Goal: Task Accomplishment & Management: Manage account settings

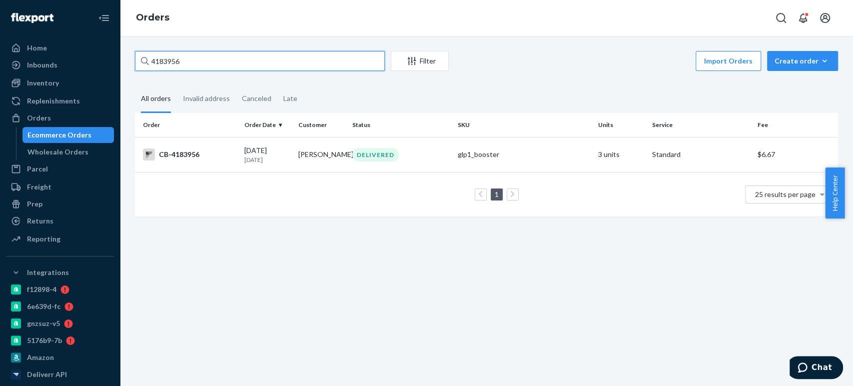
paste input "213839"
type input "4213839"
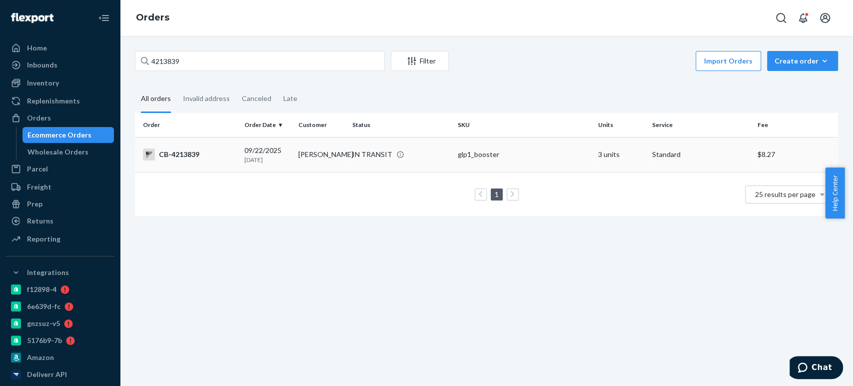
click at [288, 160] on p "[DATE]" at bounding box center [267, 159] width 46 height 8
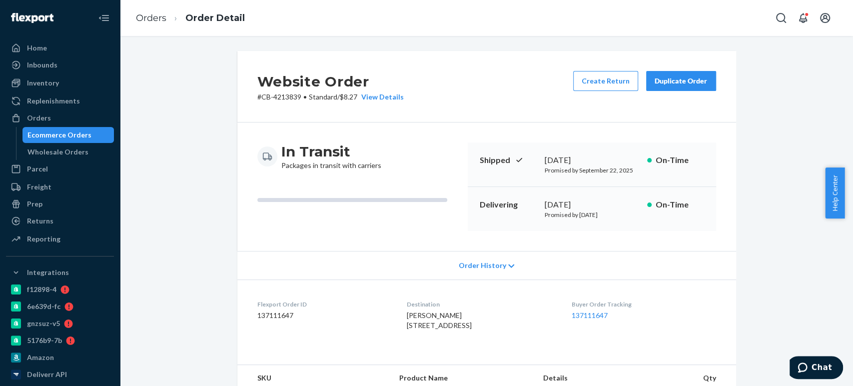
scroll to position [286, 0]
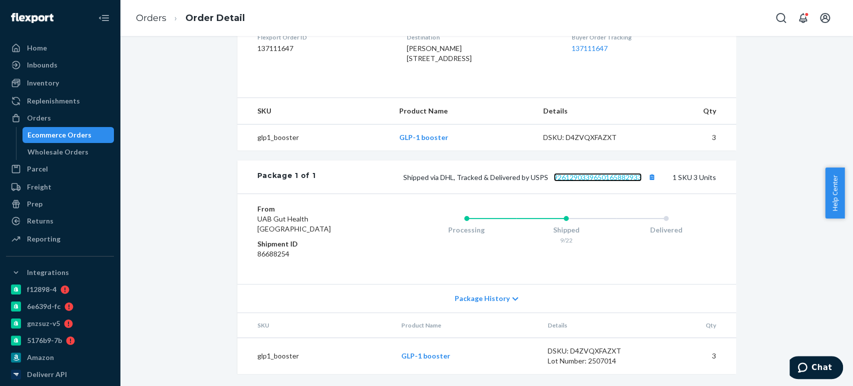
click at [618, 173] on link "9261290339650165882933" at bounding box center [598, 177] width 88 height 8
click at [650, 175] on button "Copy tracking number" at bounding box center [652, 176] width 13 height 13
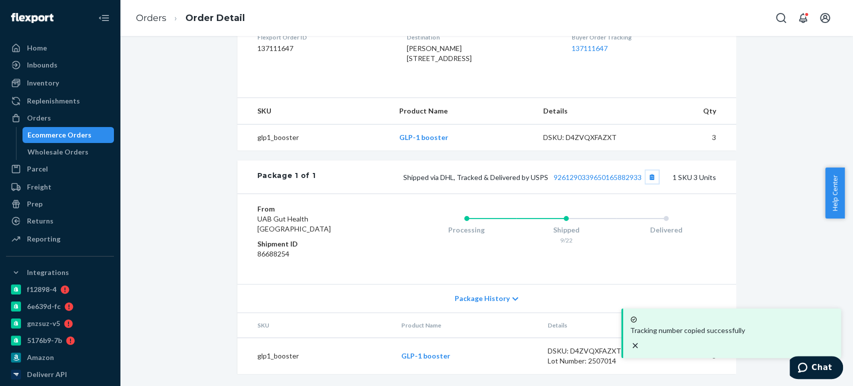
scroll to position [0, 0]
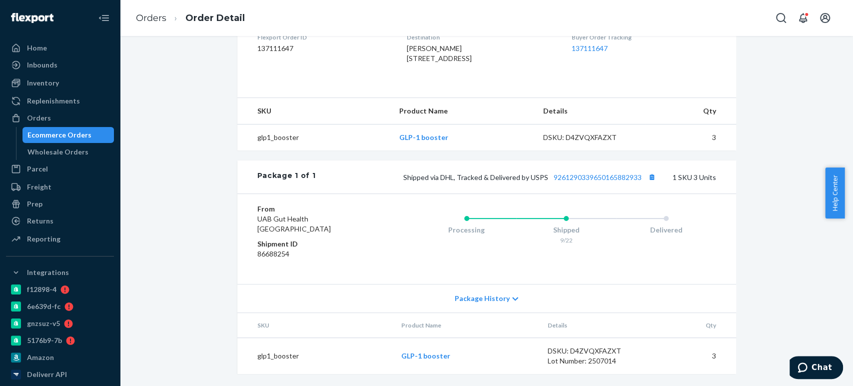
click at [64, 132] on div "Ecommerce Orders" at bounding box center [59, 135] width 64 height 10
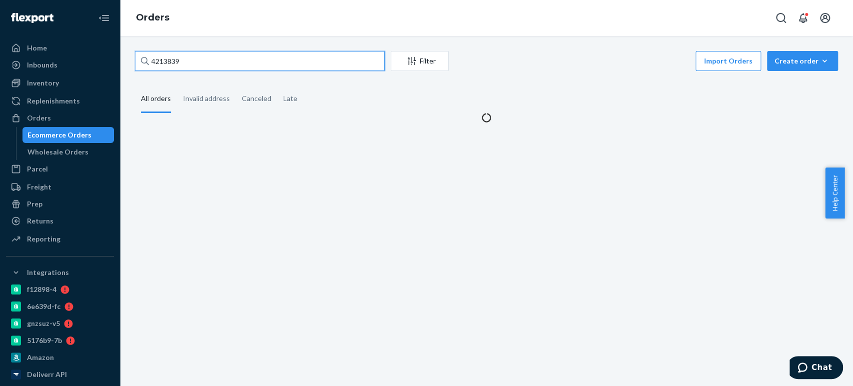
click at [197, 58] on input "4213839" at bounding box center [260, 61] width 250 height 20
paste input "00423"
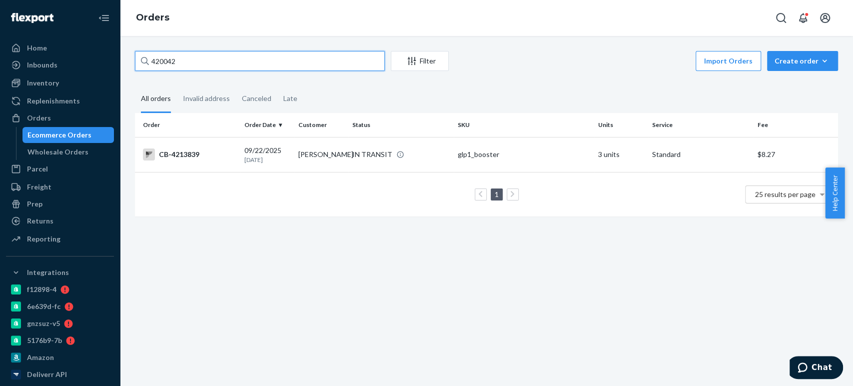
type input "4200423"
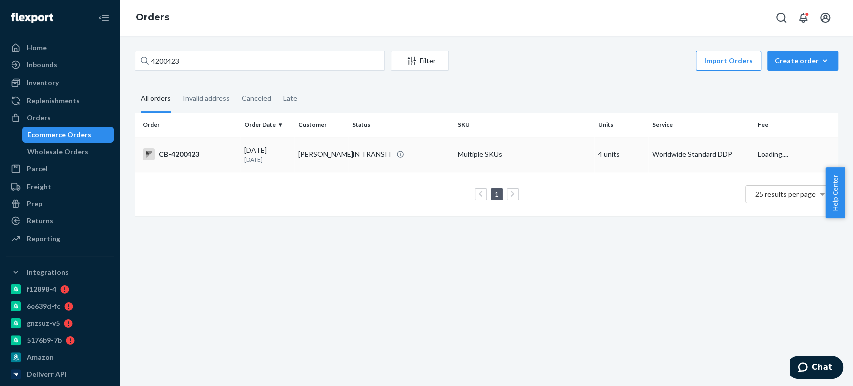
click at [333, 161] on td "[PERSON_NAME]" at bounding box center [321, 154] width 54 height 35
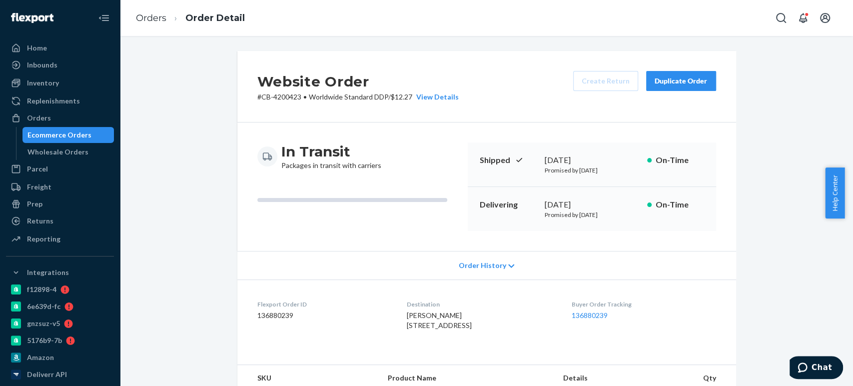
scroll to position [174, 0]
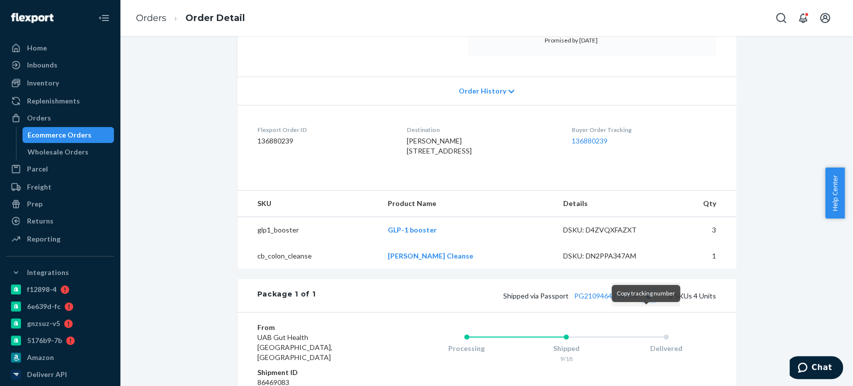
click at [646, 302] on button "Copy tracking number" at bounding box center [648, 295] width 13 height 13
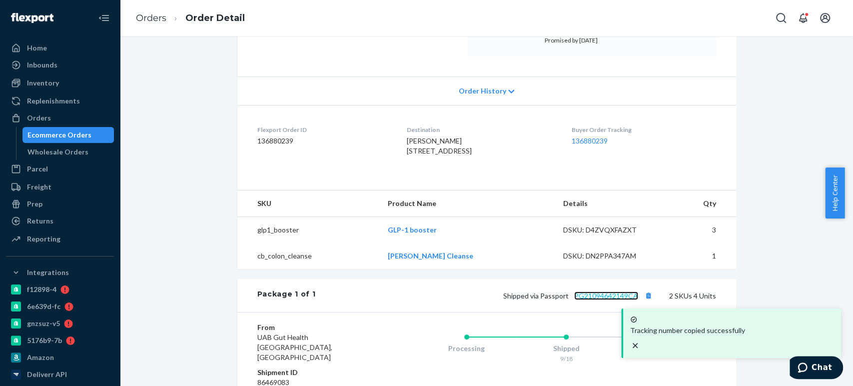
click at [609, 300] on link "PG21094642149CA" at bounding box center [606, 295] width 64 height 8
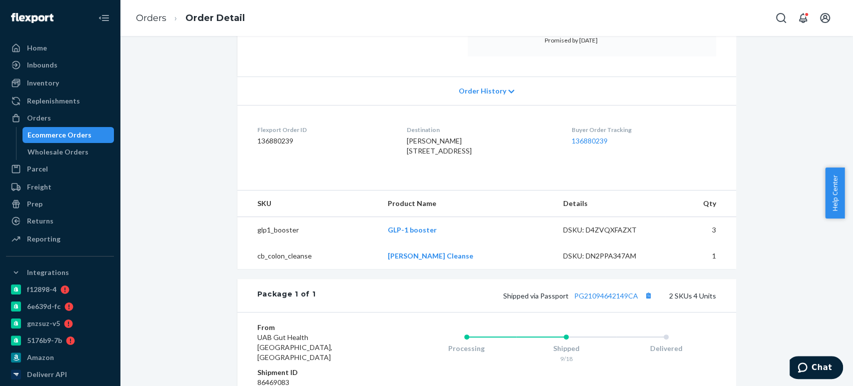
click at [55, 138] on div "Ecommerce Orders" at bounding box center [59, 135] width 64 height 10
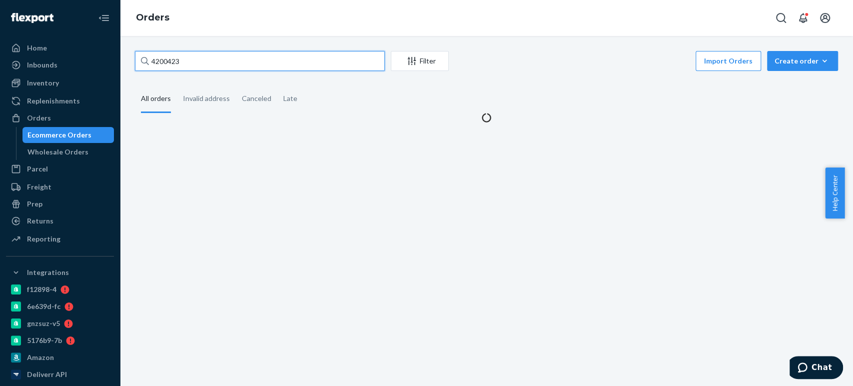
drag, startPoint x: 184, startPoint y: 71, endPoint x: 194, endPoint y: 39, distance: 33.7
click at [184, 71] on div "4200423 Filter Import Orders Create order Ecommerce order Removal order" at bounding box center [486, 62] width 703 height 22
paste input "14824"
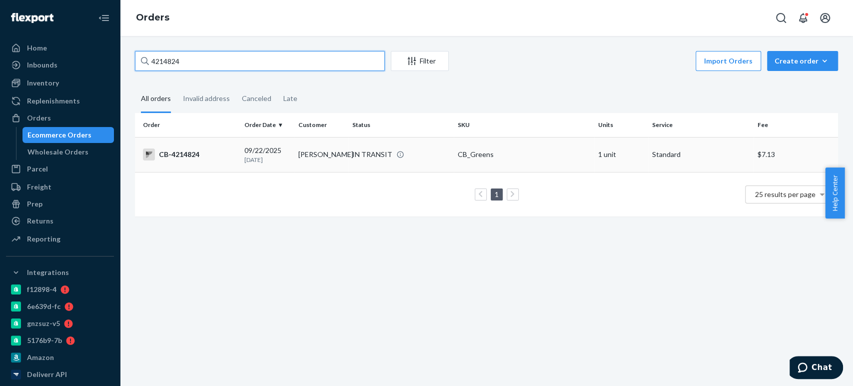
type input "4214824"
click at [314, 169] on td "[PERSON_NAME]" at bounding box center [321, 154] width 54 height 35
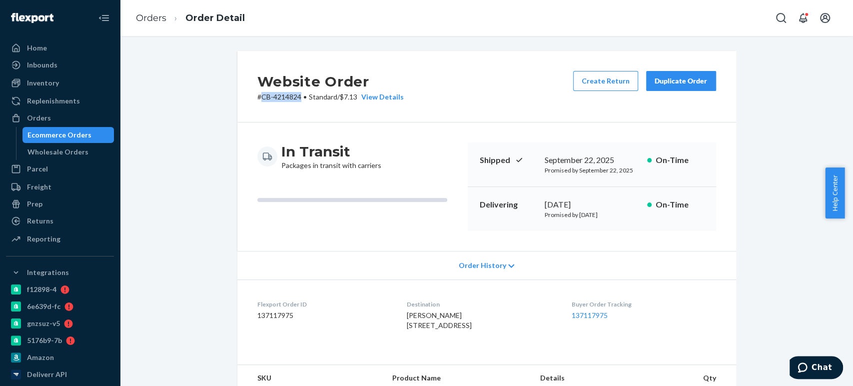
drag, startPoint x: 256, startPoint y: 98, endPoint x: 296, endPoint y: 99, distance: 39.5
click at [296, 99] on p "# CB-4214824 • Standard / $7.13 View Details" at bounding box center [330, 97] width 146 height 10
copy p "CB-4214824"
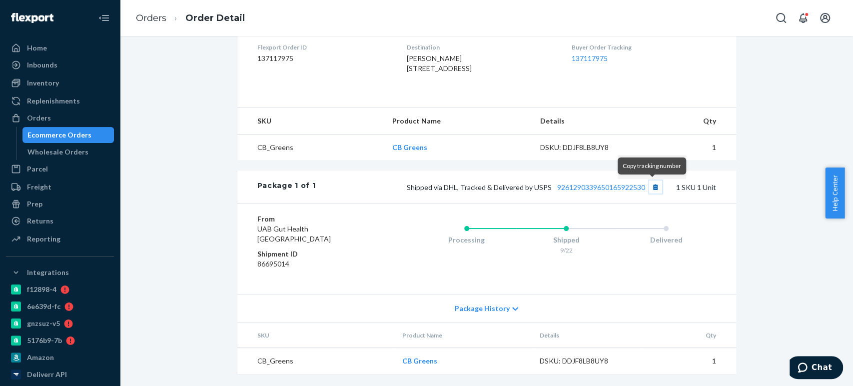
click at [651, 187] on button "Copy tracking number" at bounding box center [655, 186] width 13 height 13
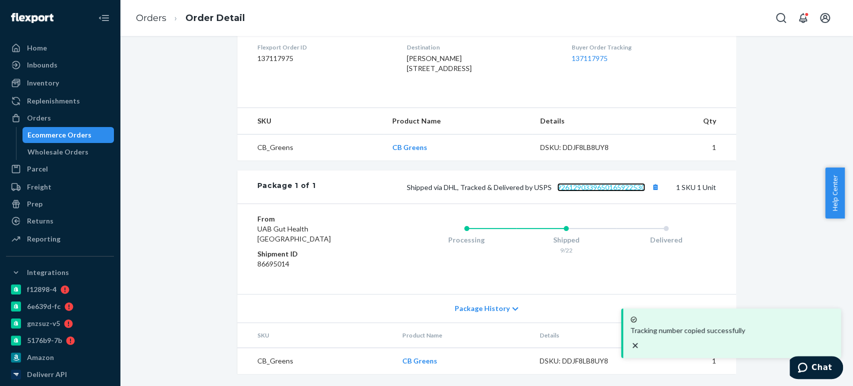
click at [610, 189] on link "9261290339650165922530" at bounding box center [601, 187] width 88 height 8
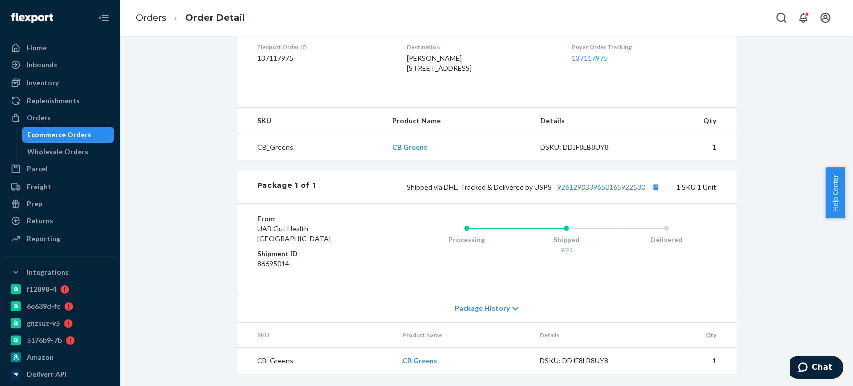
click at [80, 130] on div "Ecommerce Orders" at bounding box center [59, 135] width 64 height 10
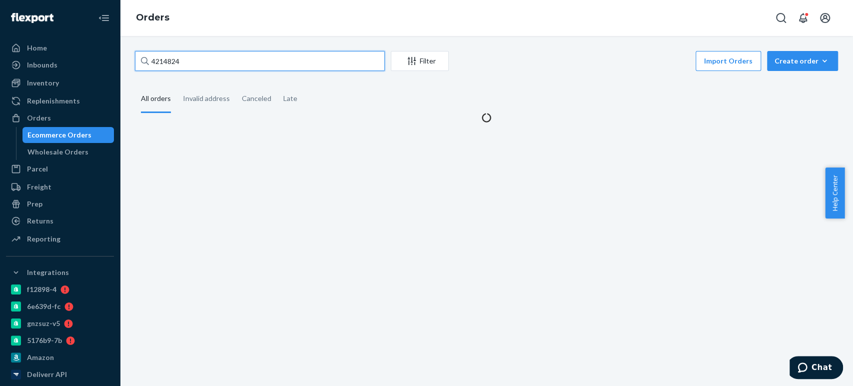
click at [193, 65] on input "4214824" at bounding box center [260, 61] width 250 height 20
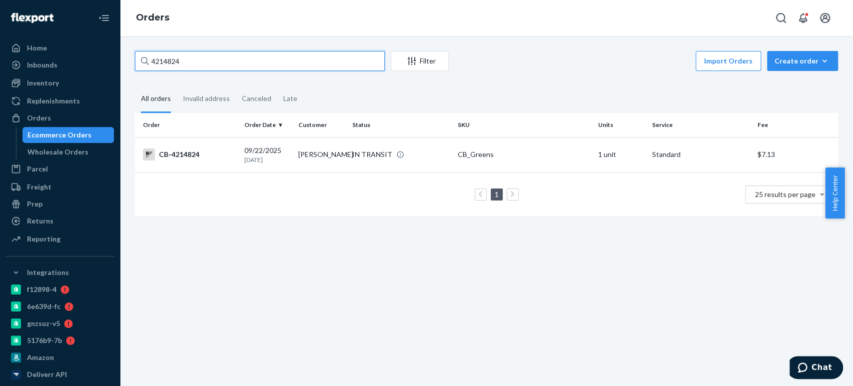
paste input "7025"
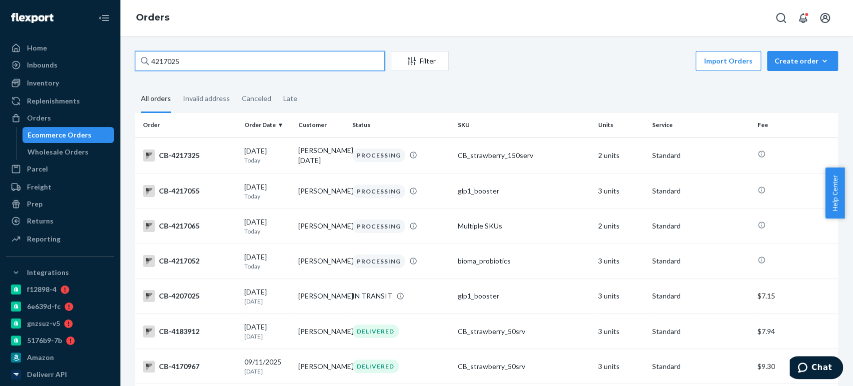
paste input "8"
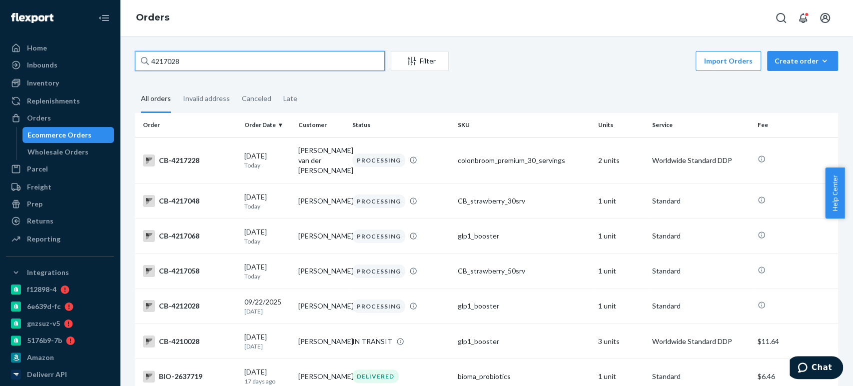
paste input "30"
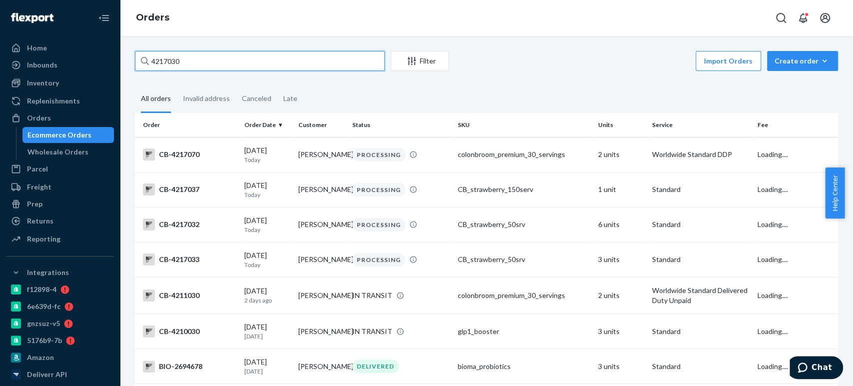
type input "4217030"
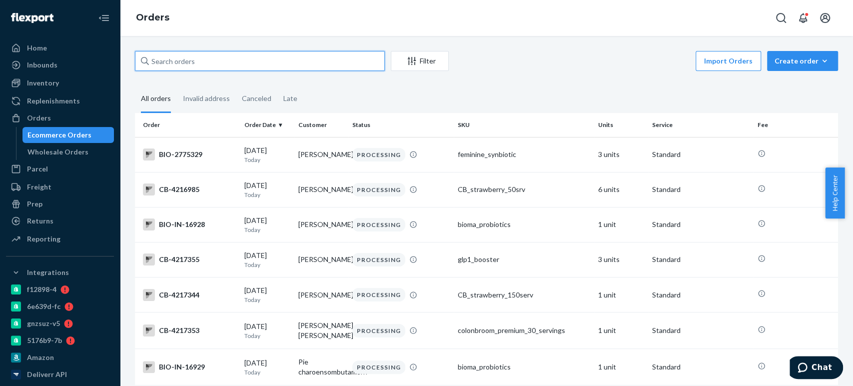
paste input "4166597"
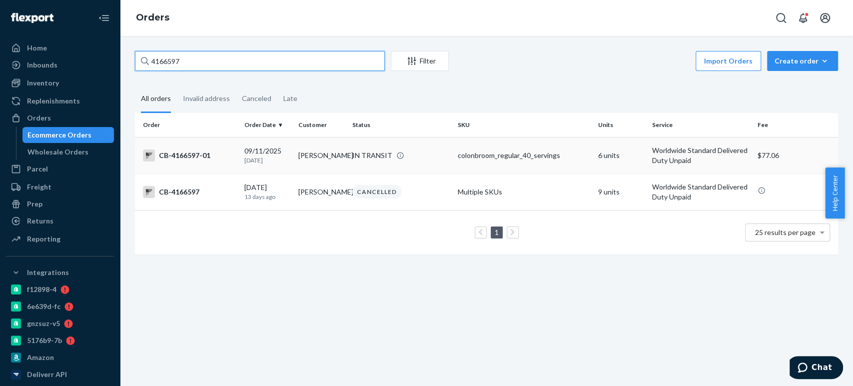
type input "4166597"
click at [318, 146] on td "[PERSON_NAME]" at bounding box center [321, 155] width 54 height 36
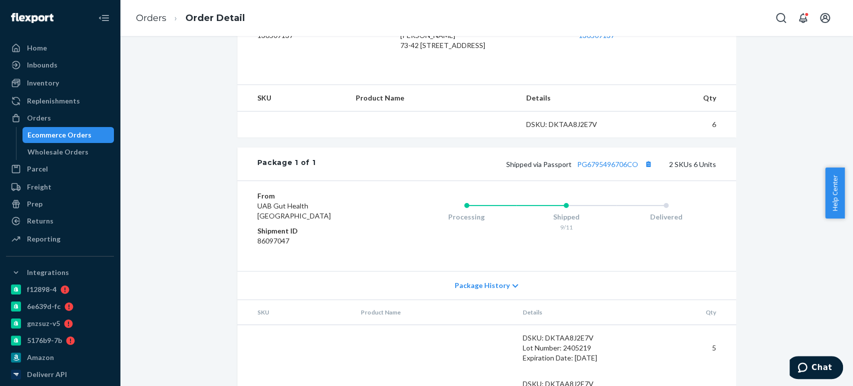
scroll to position [291, 0]
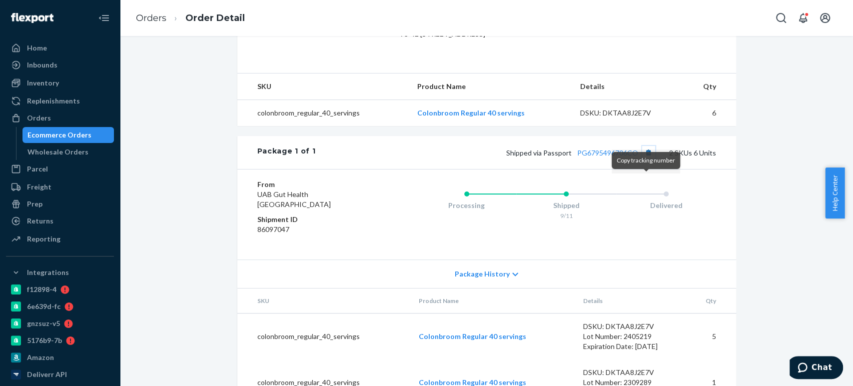
click at [642, 159] on button "Copy tracking number" at bounding box center [648, 152] width 13 height 13
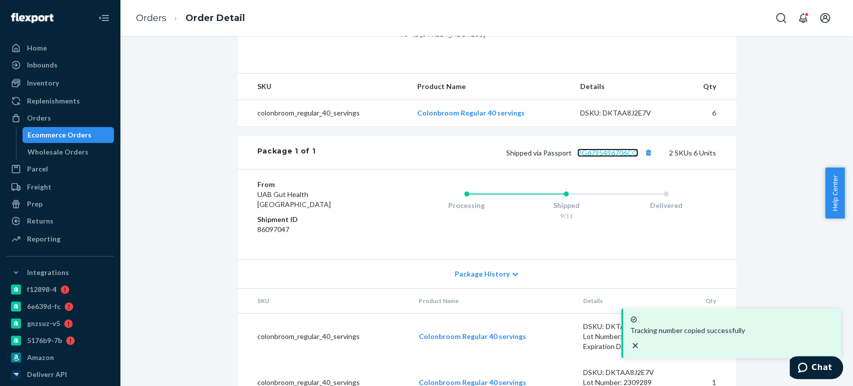
click at [604, 157] on link "PG6795496706CO" at bounding box center [607, 152] width 61 height 8
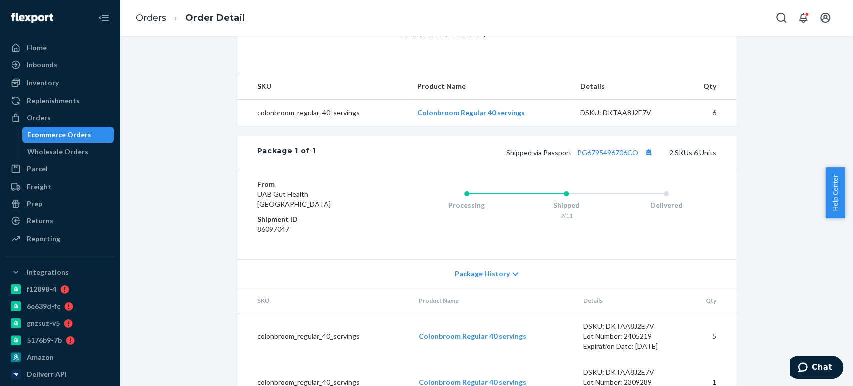
click at [77, 133] on div "Ecommerce Orders" at bounding box center [59, 135] width 64 height 10
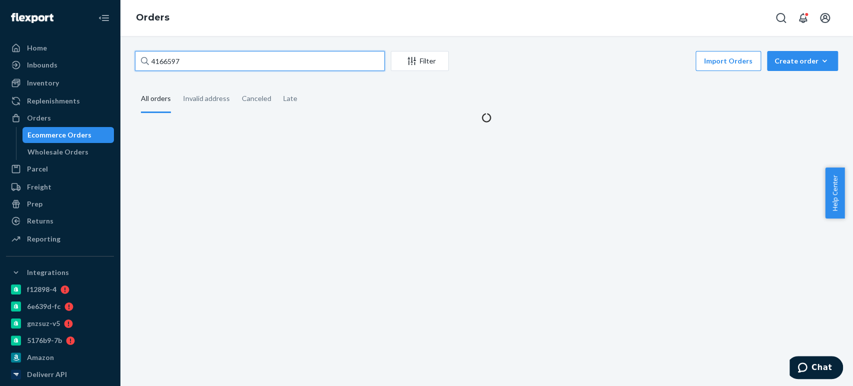
click at [171, 65] on input "4166597" at bounding box center [260, 61] width 250 height 20
paste input "19820"
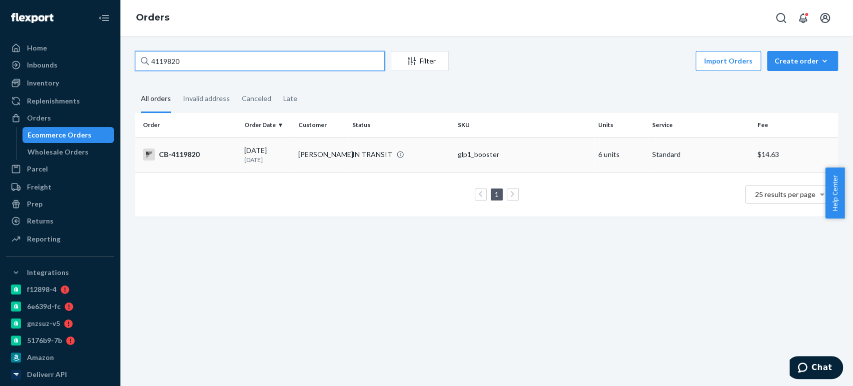
type input "4119820"
click at [312, 166] on td "[PERSON_NAME]" at bounding box center [321, 154] width 54 height 35
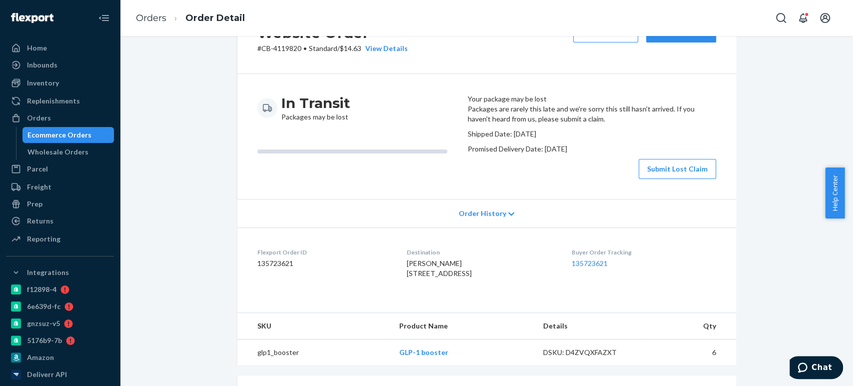
scroll to position [304, 0]
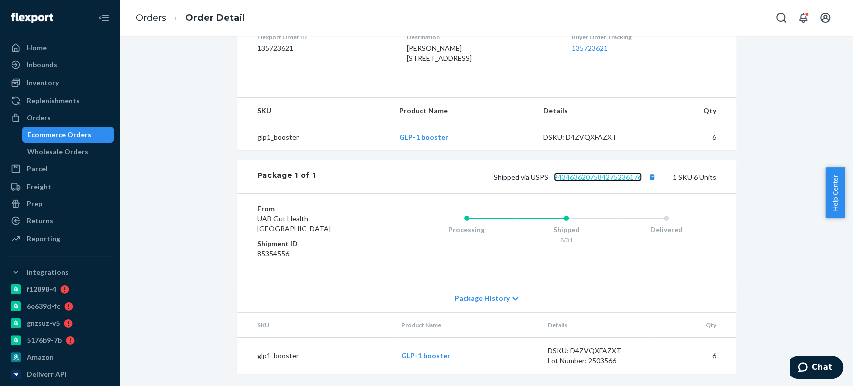
click at [573, 181] on link "9434636207584275236176" at bounding box center [598, 177] width 88 height 8
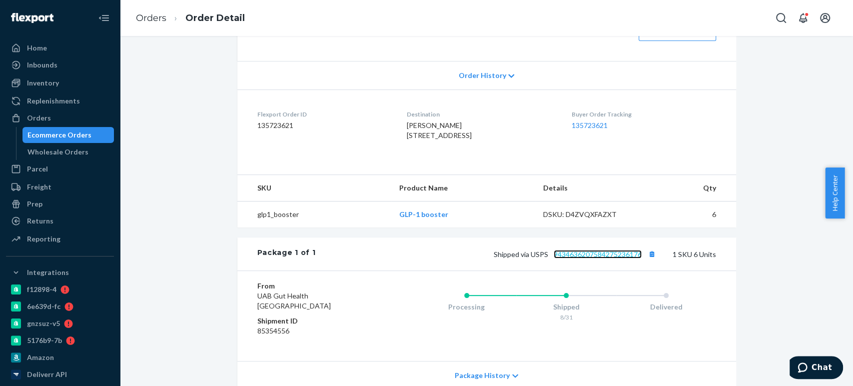
scroll to position [186, 0]
click at [640, 41] on button "Submit Lost Claim" at bounding box center [677, 31] width 77 height 20
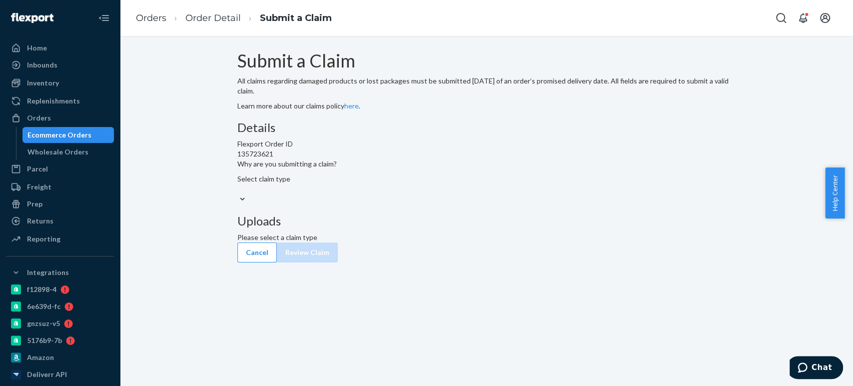
click at [372, 204] on div "Select claim type" at bounding box center [486, 189] width 499 height 30
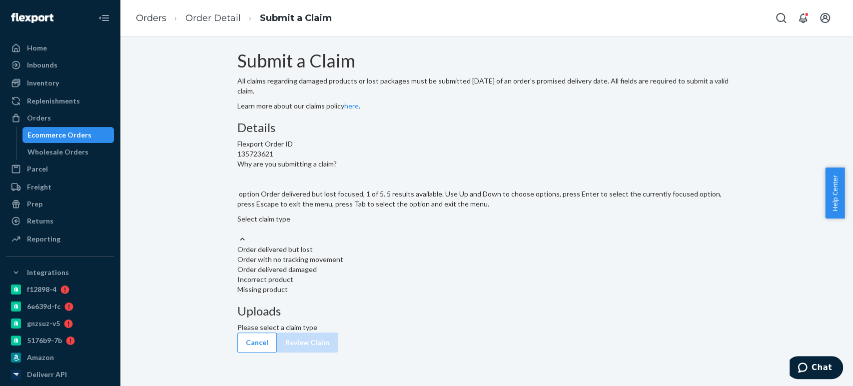
click at [372, 224] on div "Select claim type" at bounding box center [486, 219] width 499 height 10
click at [238, 234] on input "Why are you submitting a claim? option Order delivered but lost focused, 1 of 5…" at bounding box center [237, 229] width 1 height 10
click at [371, 264] on div "Order with no tracking movement" at bounding box center [486, 259] width 499 height 10
click at [238, 234] on input "Why are you submitting a claim? option Order with no tracking movement focused,…" at bounding box center [237, 229] width 1 height 10
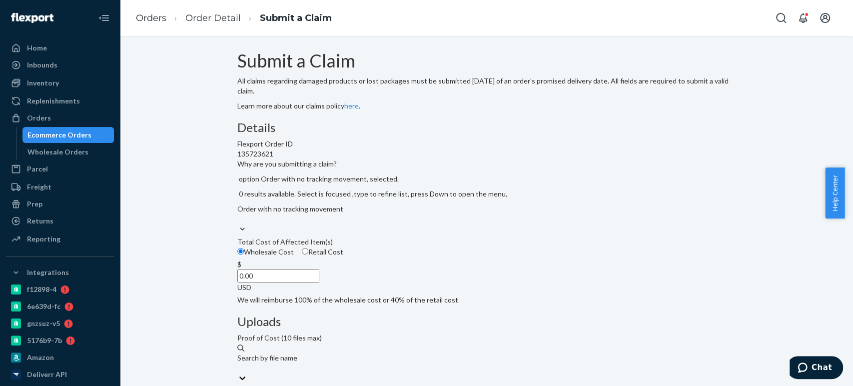
click at [319, 282] on input "0.00" at bounding box center [278, 275] width 82 height 13
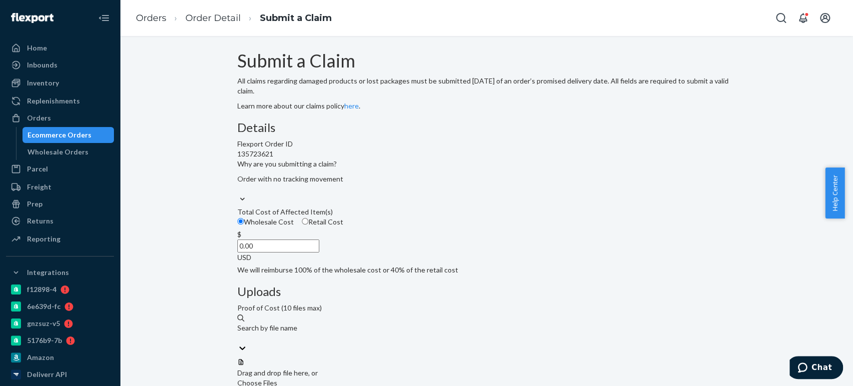
paste input "192"
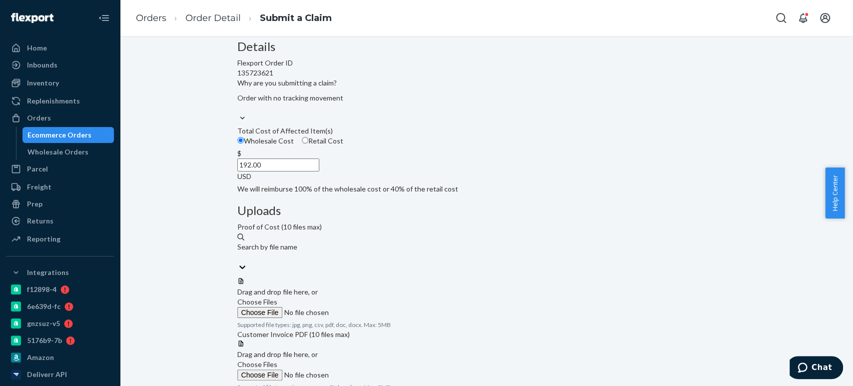
type input "192.00"
click at [277, 297] on span "Choose Files" at bounding box center [257, 301] width 40 height 8
click at [373, 307] on input "Choose Files" at bounding box center [305, 312] width 136 height 11
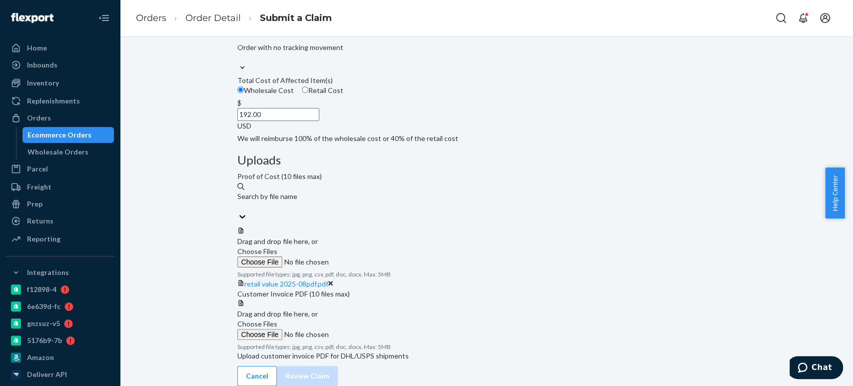
click at [277, 319] on span "Choose Files" at bounding box center [257, 323] width 40 height 8
click at [373, 329] on input "Choose Files" at bounding box center [305, 334] width 136 height 11
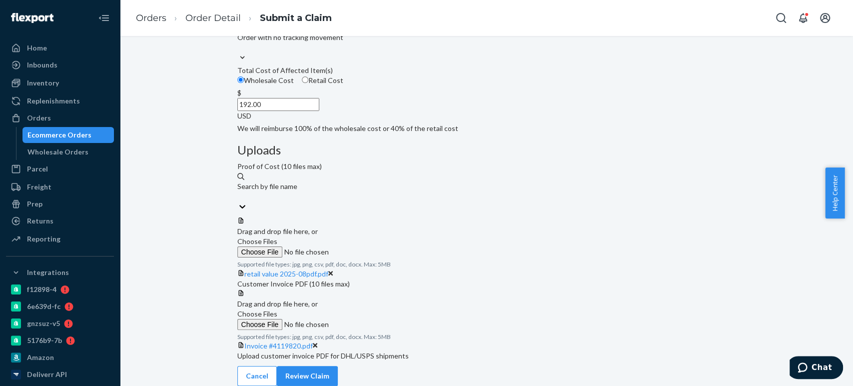
scroll to position [210, 0]
click at [338, 366] on button "Review Claim" at bounding box center [307, 376] width 61 height 20
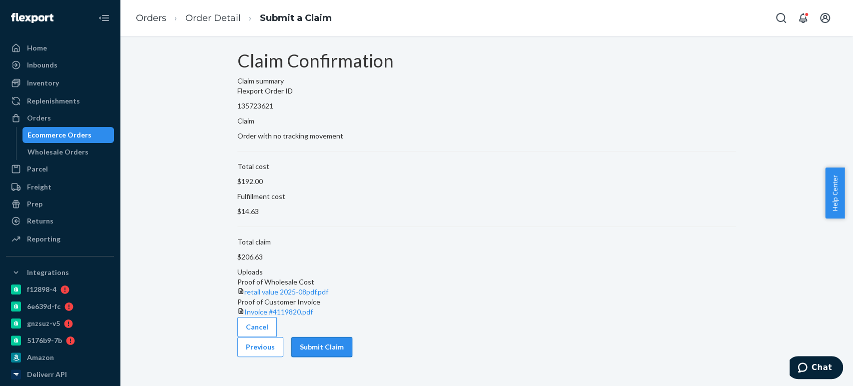
click at [352, 354] on button "Submit Claim" at bounding box center [321, 347] width 61 height 20
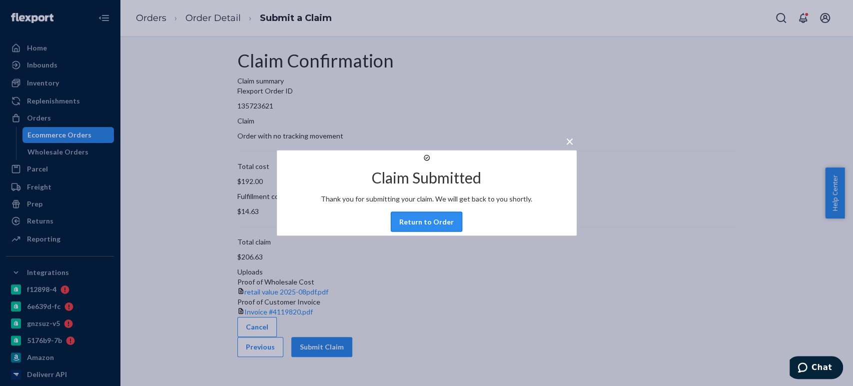
click at [436, 232] on button "Return to Order" at bounding box center [426, 222] width 71 height 20
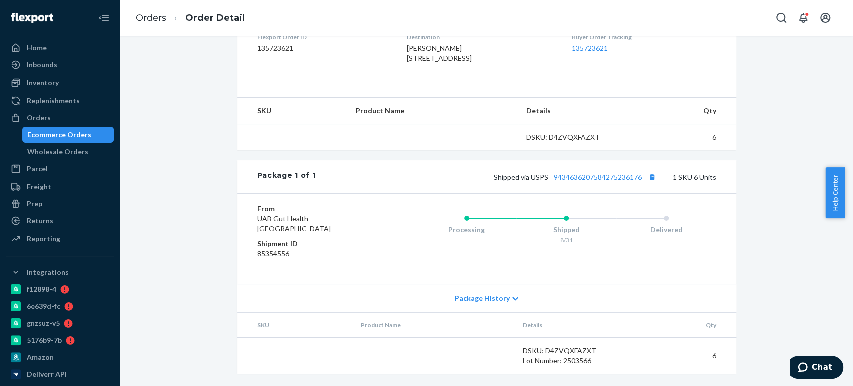
scroll to position [246, 0]
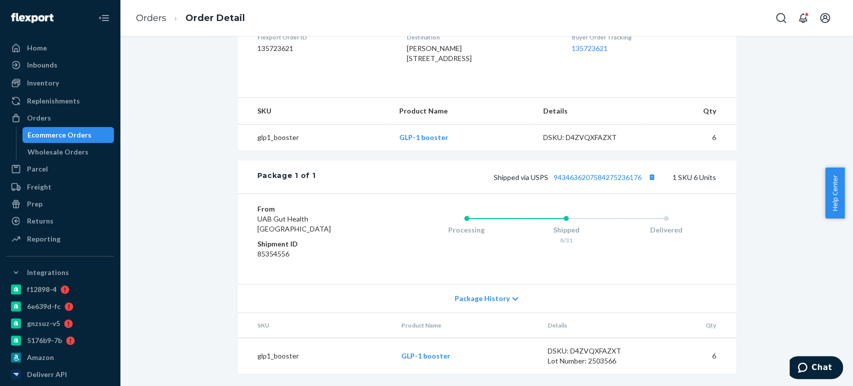
click at [74, 134] on div "Ecommerce Orders" at bounding box center [59, 135] width 64 height 10
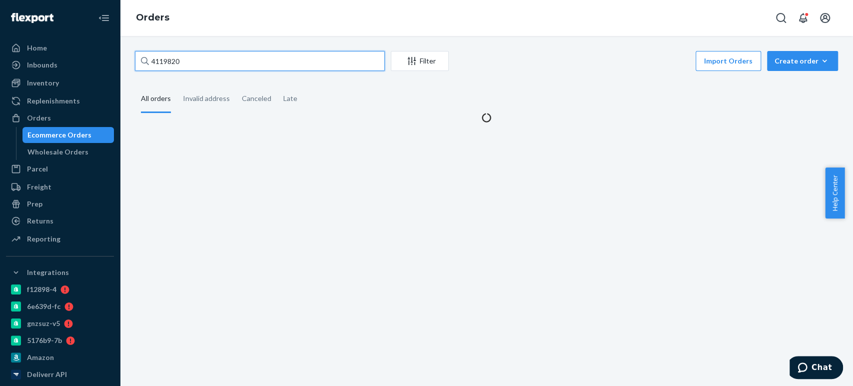
click at [186, 57] on input "4119820" at bounding box center [260, 61] width 250 height 20
paste input "217112"
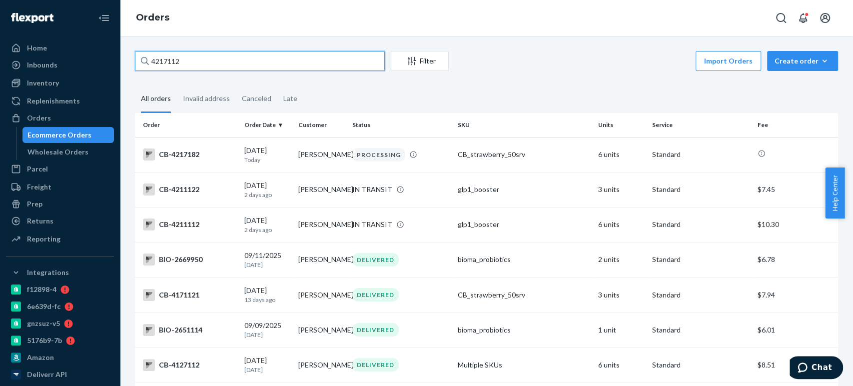
paste input "177189"
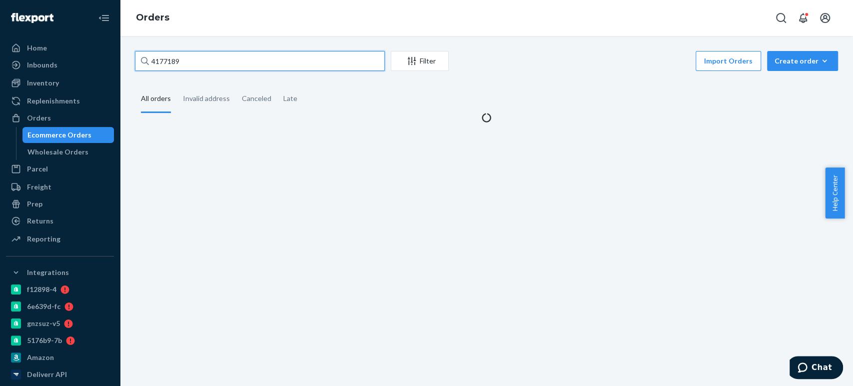
type input "4177189"
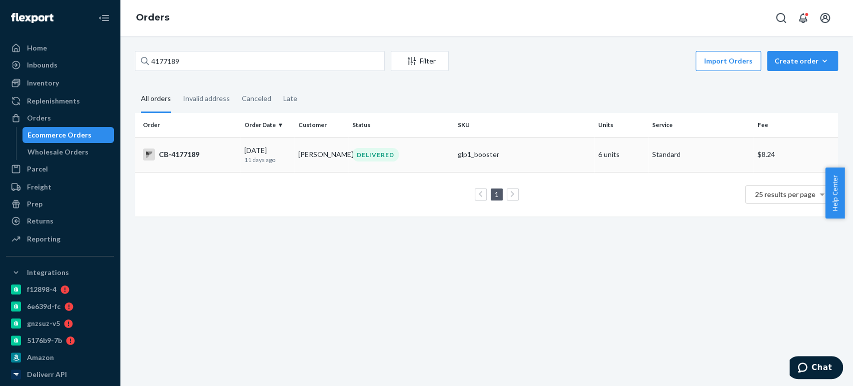
click at [301, 157] on td "[PERSON_NAME]" at bounding box center [321, 154] width 54 height 35
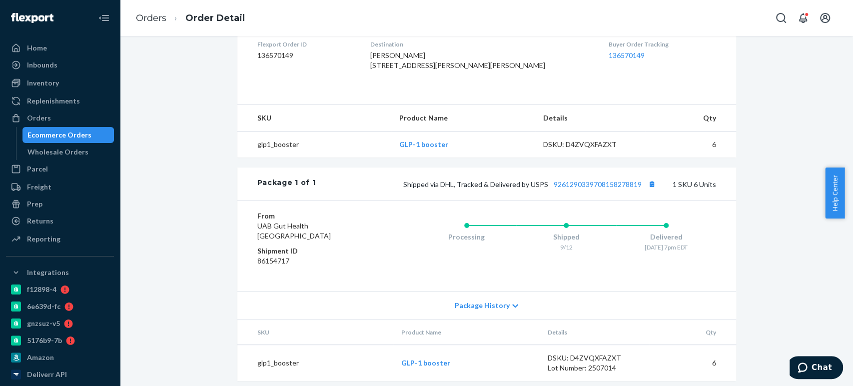
scroll to position [261, 0]
click at [565, 128] on th "Details" at bounding box center [590, 117] width 110 height 26
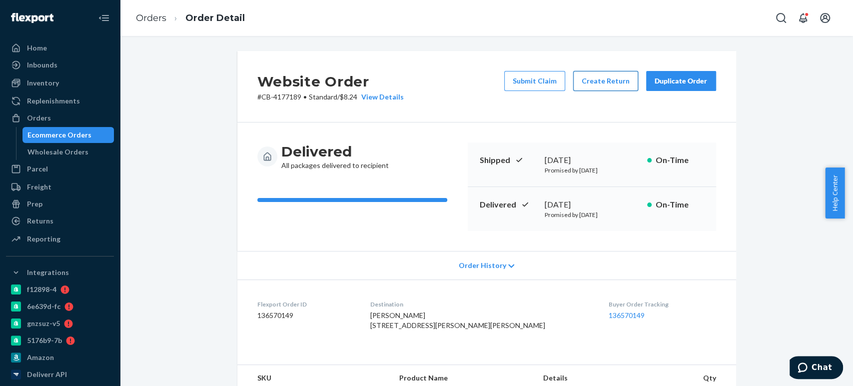
click at [601, 75] on button "Create Return" at bounding box center [605, 81] width 65 height 20
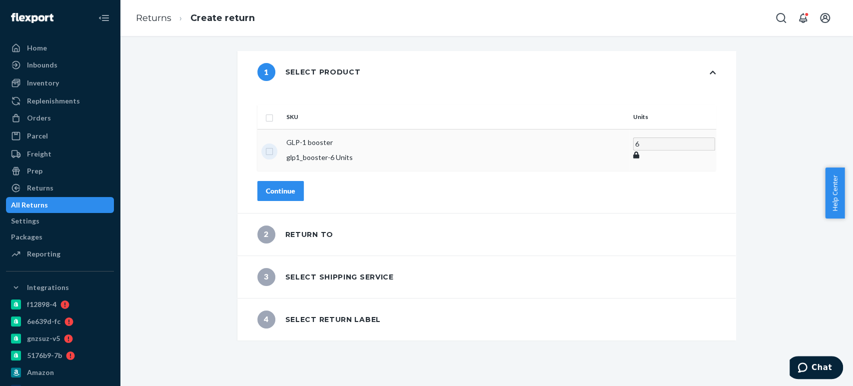
click at [273, 145] on input "checkbox" at bounding box center [269, 150] width 8 height 10
checkbox input "true"
click at [295, 185] on div "Continue" at bounding box center [280, 190] width 29 height 10
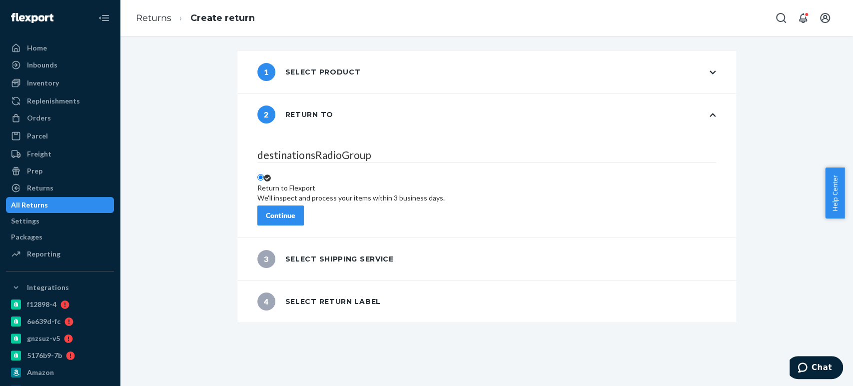
click at [295, 211] on div "Continue" at bounding box center [280, 215] width 29 height 10
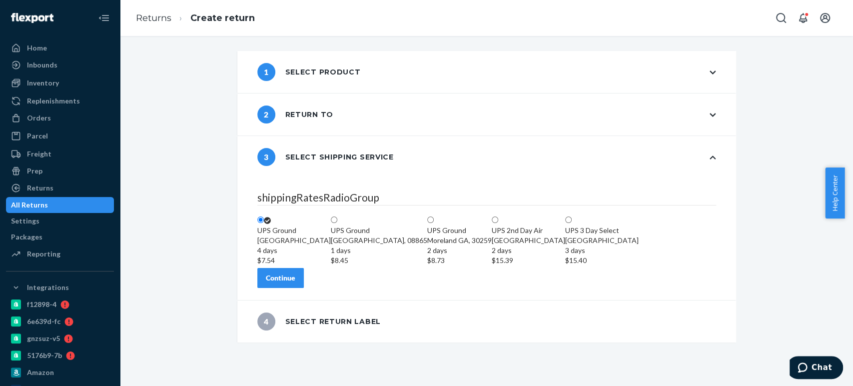
click at [295, 283] on div "Continue" at bounding box center [280, 278] width 29 height 10
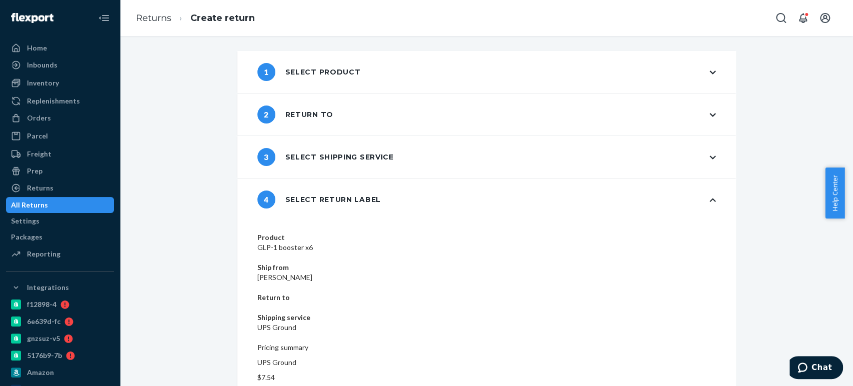
scroll to position [21, 0]
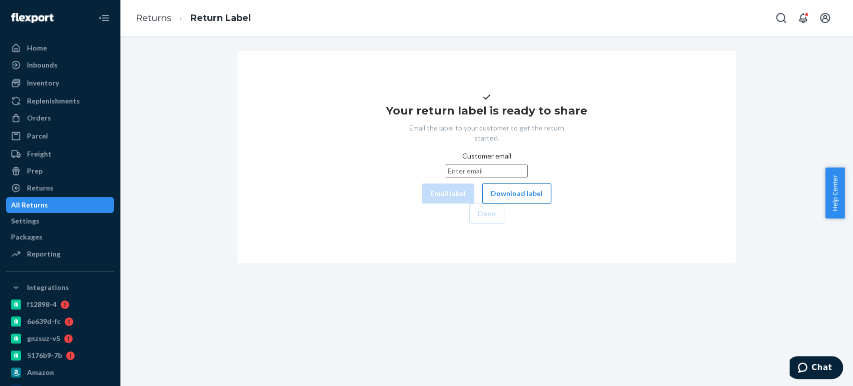
click at [482, 203] on button "Download label" at bounding box center [516, 193] width 69 height 20
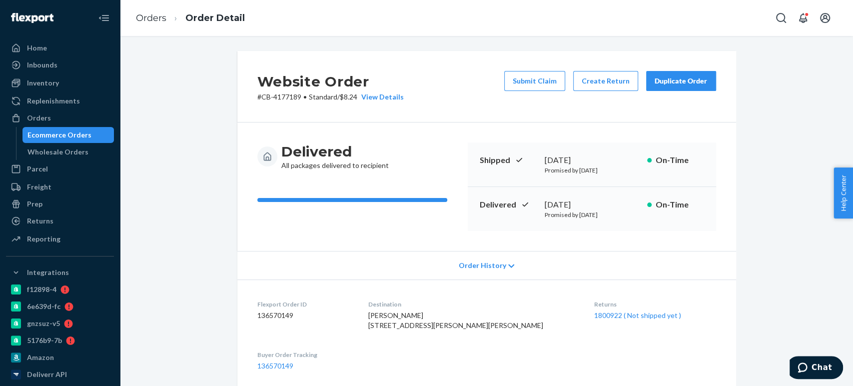
click at [72, 133] on div "Ecommerce Orders" at bounding box center [59, 135] width 64 height 10
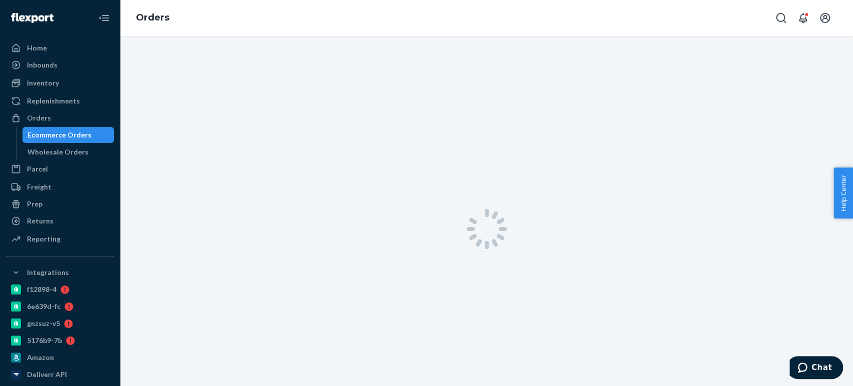
click at [191, 62] on div at bounding box center [486, 229] width 733 height 386
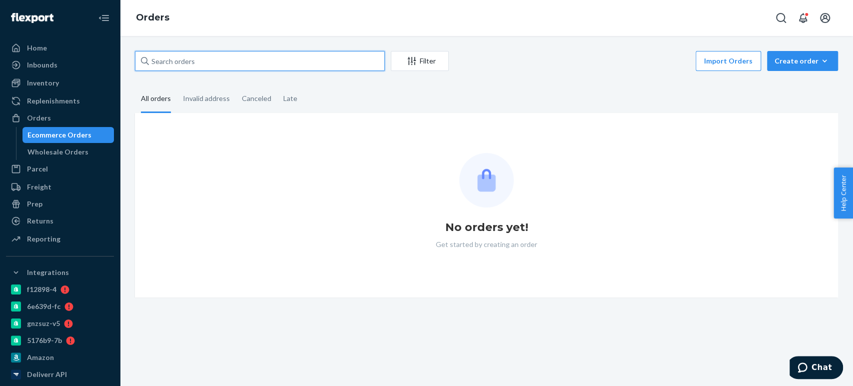
click at [249, 59] on input "text" at bounding box center [260, 61] width 250 height 20
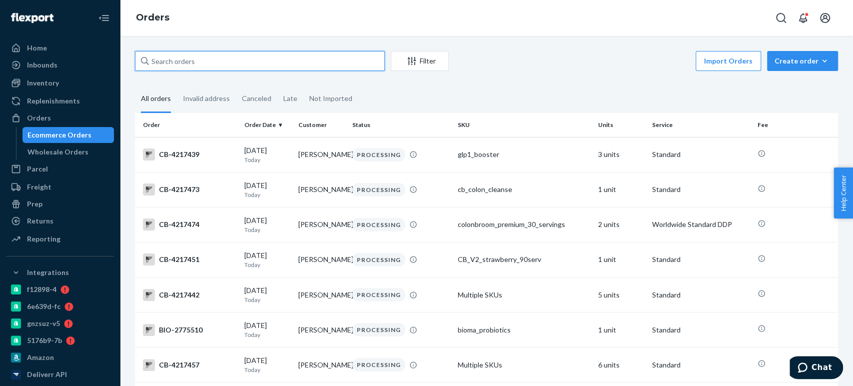
paste input "4213802"
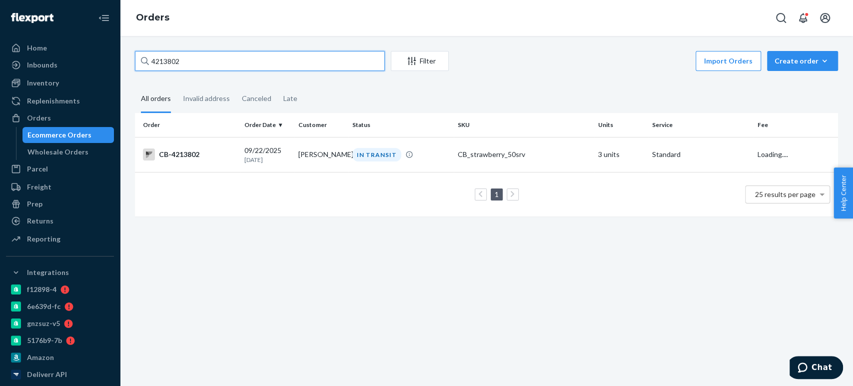
type input "4213802"
click at [304, 172] on td "1 25 results per page" at bounding box center [486, 194] width 703 height 44
click at [284, 147] on div "09/22/2025 1 day ago" at bounding box center [267, 154] width 46 height 18
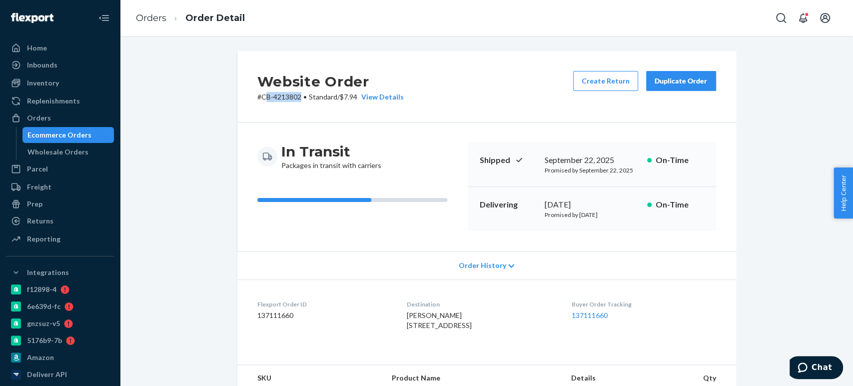
drag, startPoint x: 259, startPoint y: 96, endPoint x: 299, endPoint y: 97, distance: 39.5
click at [299, 97] on p "# CB-4213802 • Standard / $7.94 View Details" at bounding box center [330, 97] width 146 height 10
click at [303, 97] on span "•" at bounding box center [304, 96] width 3 height 8
drag, startPoint x: 299, startPoint y: 97, endPoint x: 260, endPoint y: 100, distance: 39.1
click at [260, 100] on p "# CB-4213802 • Standard / $7.94 View Details" at bounding box center [330, 97] width 146 height 10
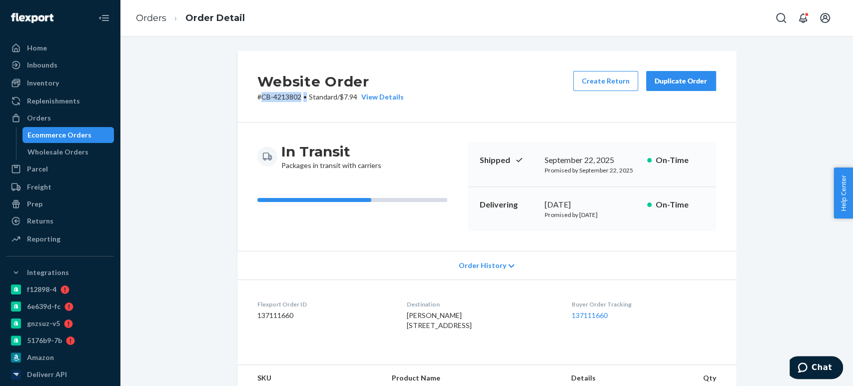
click at [292, 98] on p "# CB-4213802 • Standard / $7.94 View Details" at bounding box center [330, 97] width 146 height 10
drag, startPoint x: 296, startPoint y: 98, endPoint x: 259, endPoint y: 96, distance: 37.0
click at [259, 96] on p "# CB-4213802 • Standard / $7.94 View Details" at bounding box center [330, 97] width 146 height 10
copy p "CB-4213802"
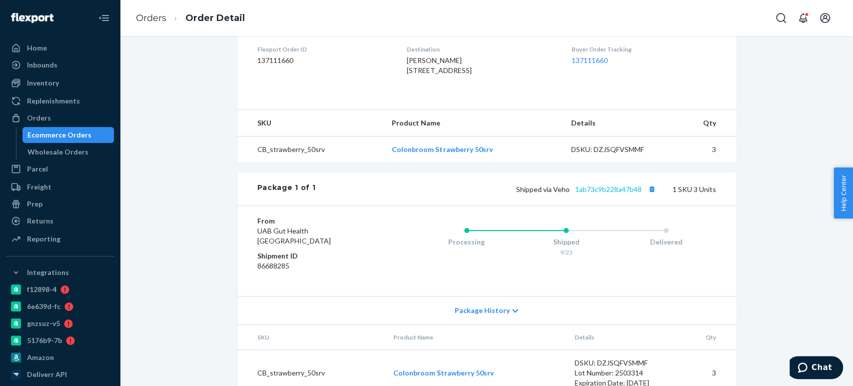
scroll to position [255, 0]
click at [648, 195] on button "Copy tracking number" at bounding box center [652, 188] width 13 height 13
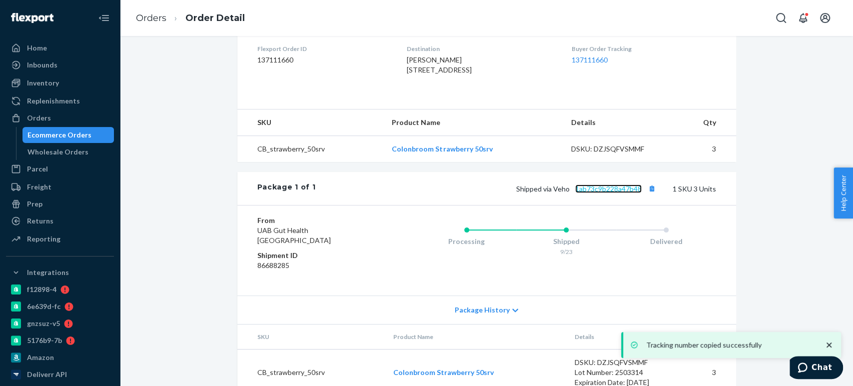
click at [617, 193] on link "1ab73c9b228a47b48" at bounding box center [608, 188] width 66 height 8
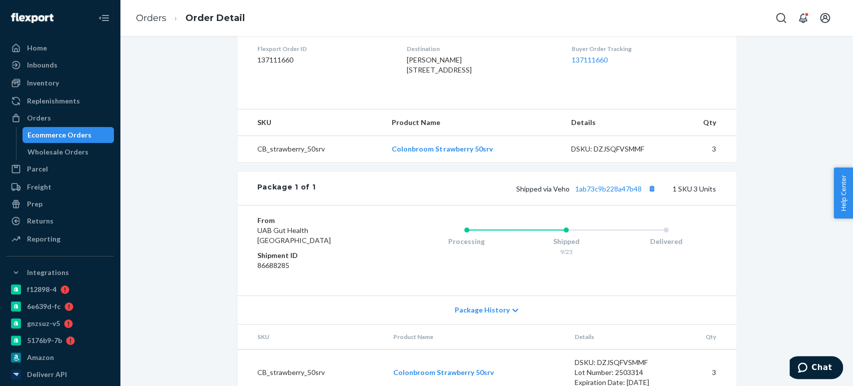
click at [75, 132] on div "Ecommerce Orders" at bounding box center [59, 135] width 64 height 10
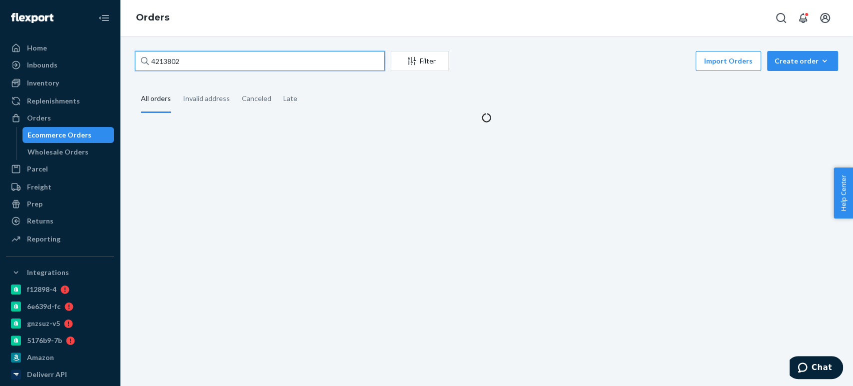
click at [203, 57] on input "4213802" at bounding box center [260, 61] width 250 height 20
paste input "6510"
type input "4216510"
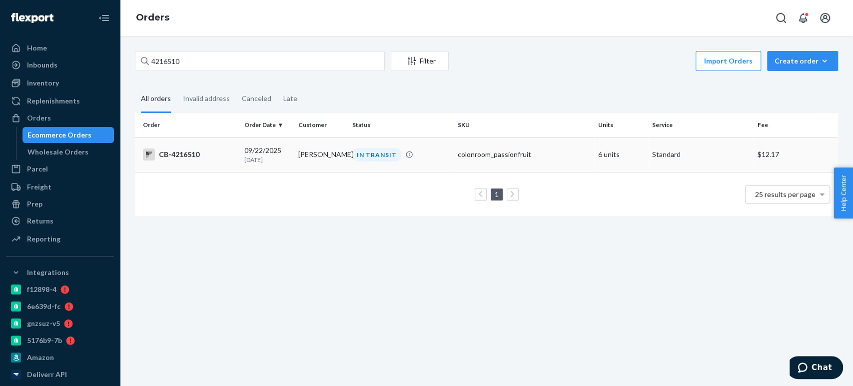
click at [271, 163] on p "[DATE]" at bounding box center [267, 159] width 46 height 8
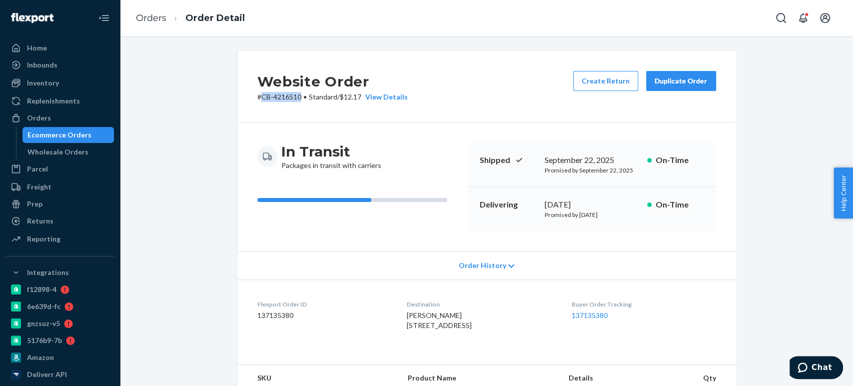
drag, startPoint x: 258, startPoint y: 99, endPoint x: 299, endPoint y: 96, distance: 41.6
click at [299, 96] on p "# CB-4216510 • Standard / $12.17 View Details" at bounding box center [332, 97] width 150 height 10
copy p "CB-4216510"
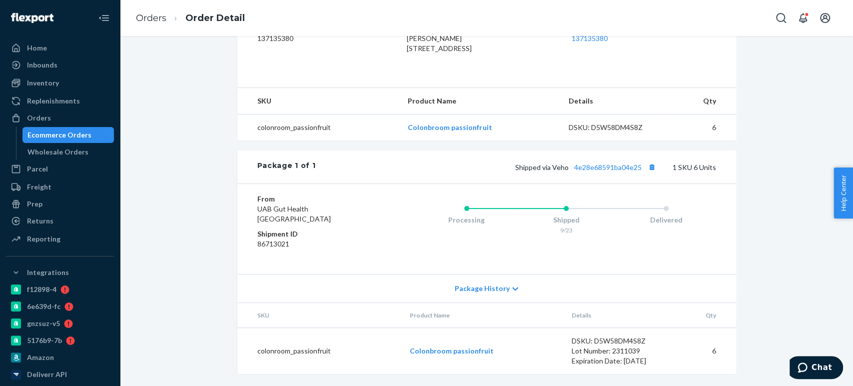
scroll to position [296, 0]
click at [653, 166] on button "Copy tracking number" at bounding box center [652, 166] width 13 height 13
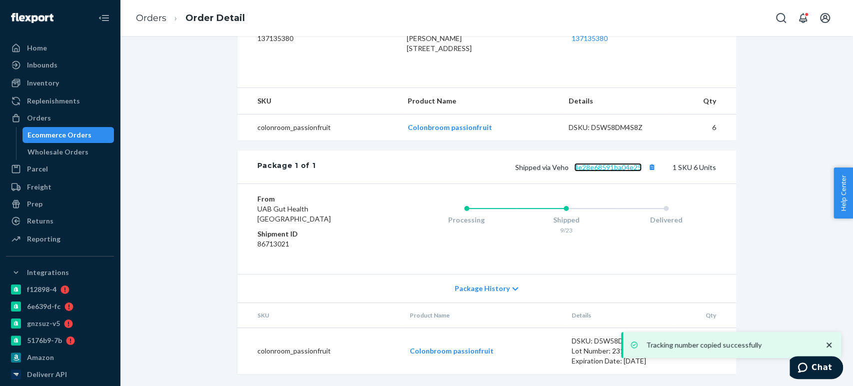
click at [597, 169] on link "4e28e68591ba04e25" at bounding box center [607, 167] width 67 height 8
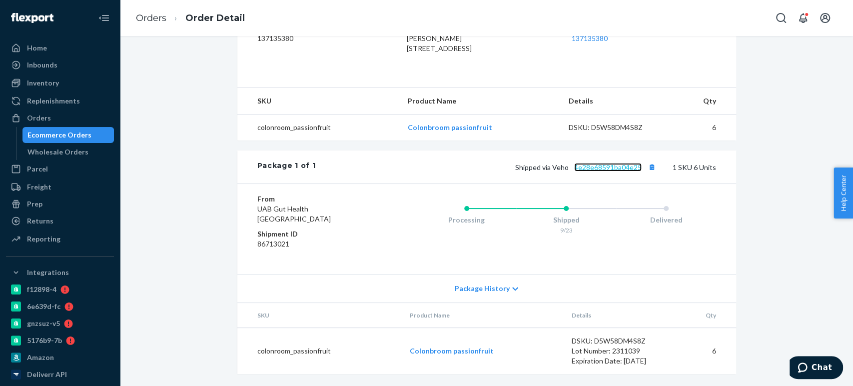
scroll to position [0, 0]
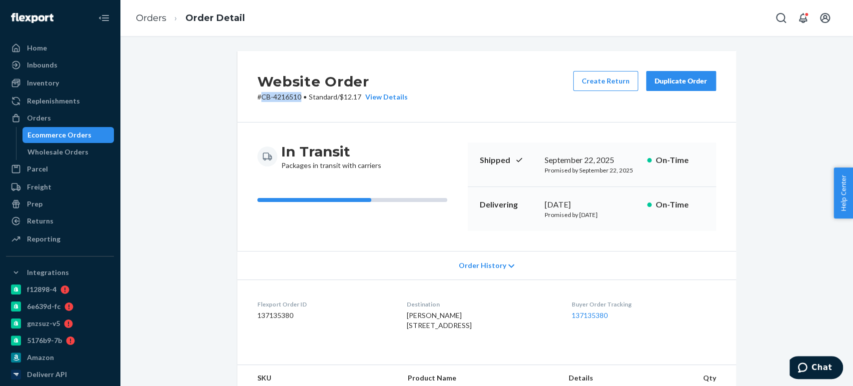
click at [76, 136] on div "Ecommerce Orders" at bounding box center [59, 135] width 64 height 10
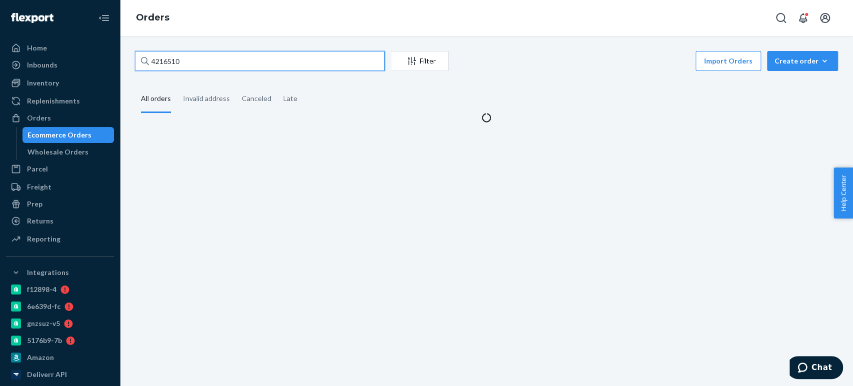
click at [188, 58] on input "4216510" at bounding box center [260, 61] width 250 height 20
paste input "7166"
type input "4217166"
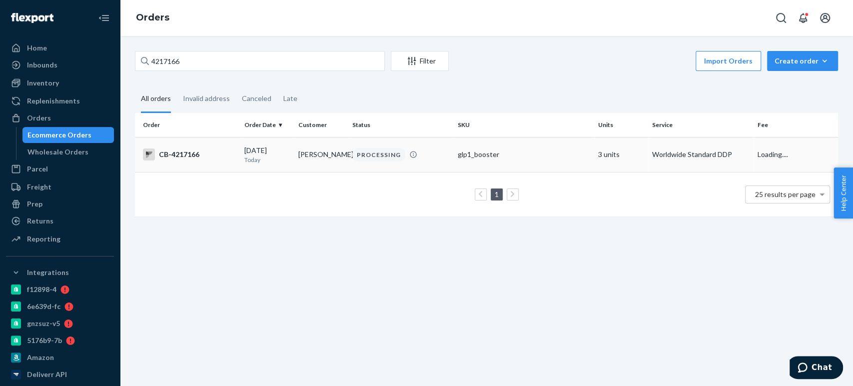
click at [353, 148] on div "PROCESSING" at bounding box center [378, 154] width 53 height 13
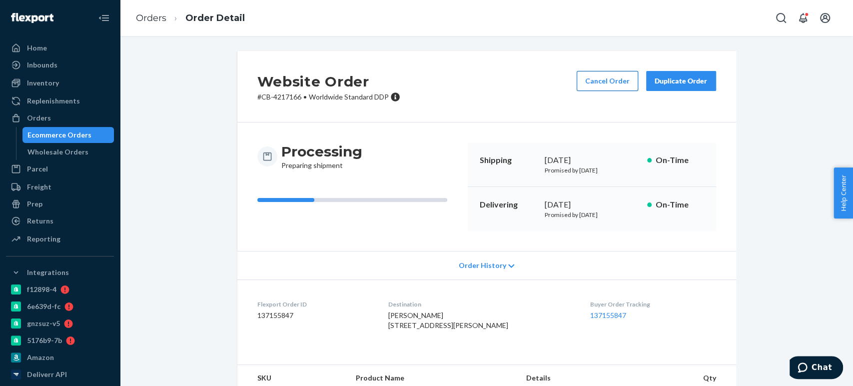
click at [600, 79] on button "Cancel Order" at bounding box center [607, 81] width 61 height 20
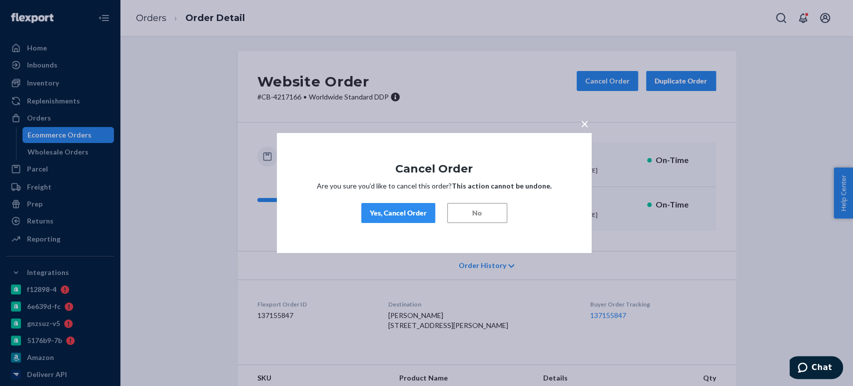
click at [411, 215] on div "Yes, Cancel Order" at bounding box center [398, 213] width 57 height 10
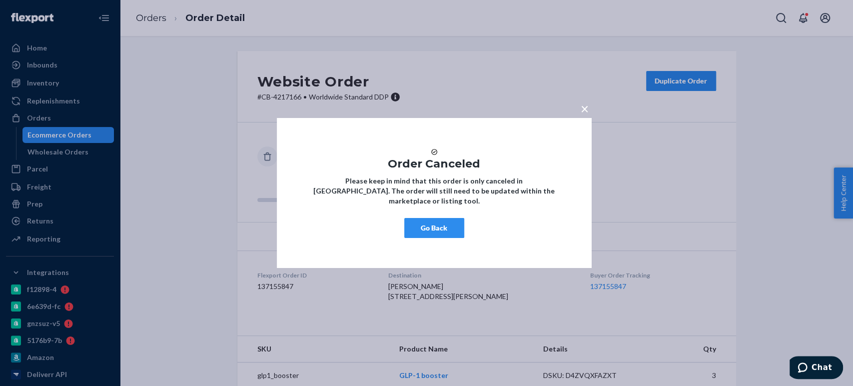
click at [441, 228] on button "Go Back" at bounding box center [434, 228] width 60 height 20
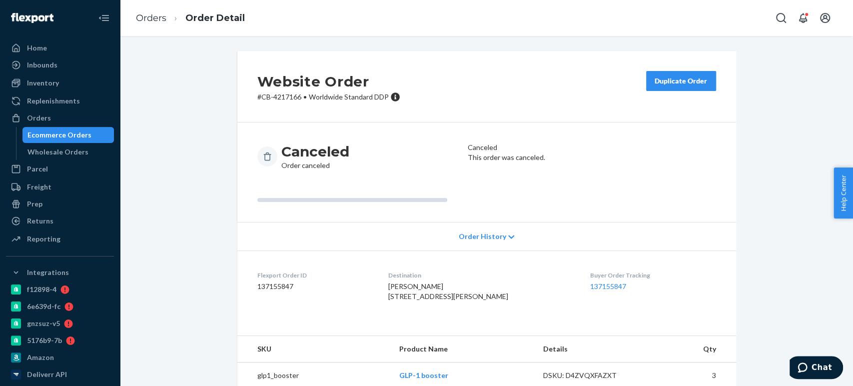
click at [60, 136] on div "Ecommerce Orders" at bounding box center [59, 135] width 64 height 10
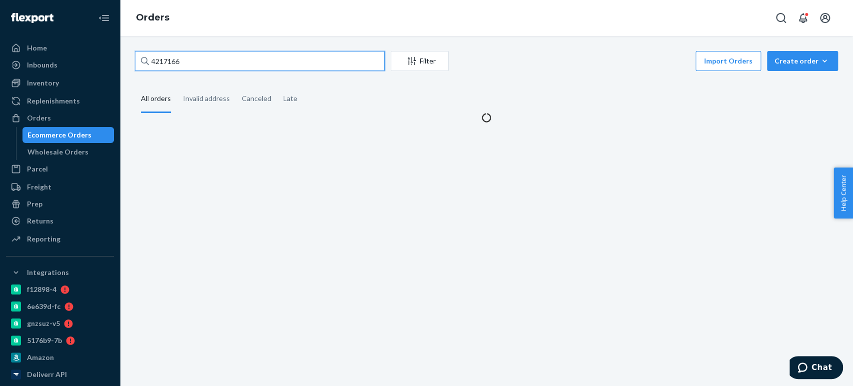
click at [178, 61] on input "4217166" at bounding box center [260, 61] width 250 height 20
paste input "3"
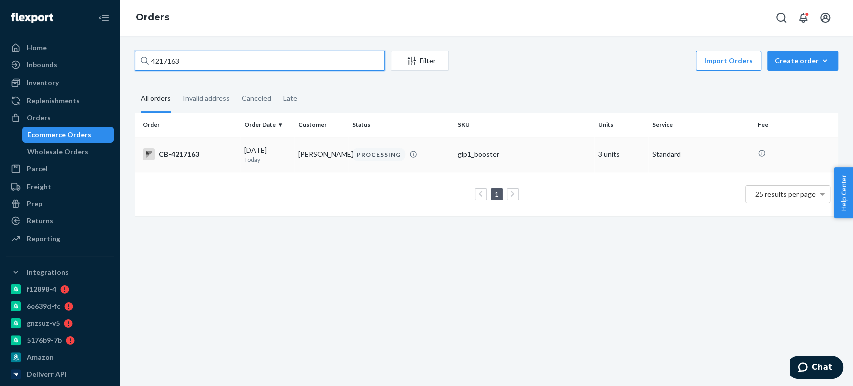
type input "4217163"
click at [338, 149] on td "Abigail Hagler" at bounding box center [321, 154] width 54 height 35
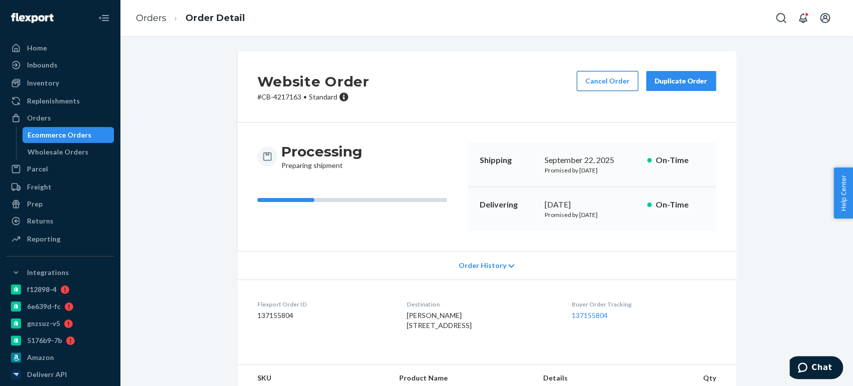
click at [589, 83] on button "Cancel Order" at bounding box center [607, 81] width 61 height 20
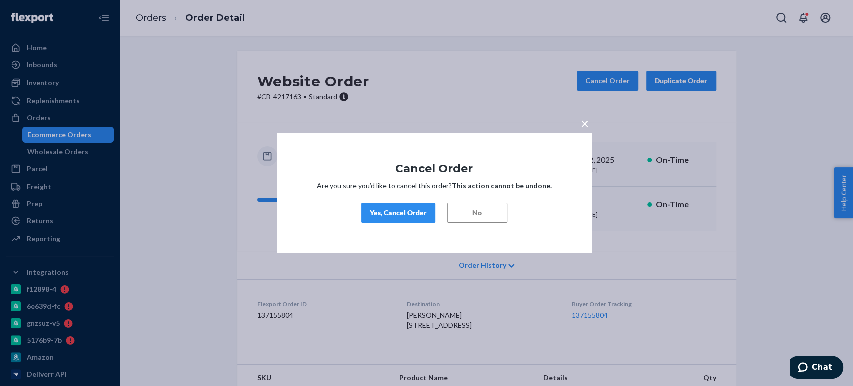
click at [397, 204] on button "Yes, Cancel Order" at bounding box center [398, 213] width 74 height 20
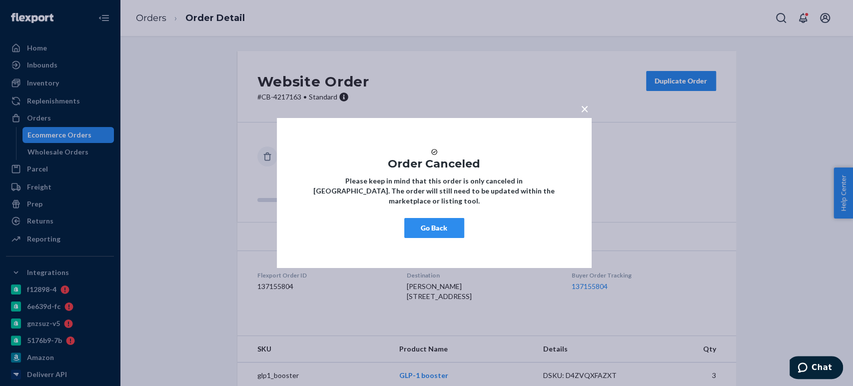
click at [430, 234] on button "Go Back" at bounding box center [434, 228] width 60 height 20
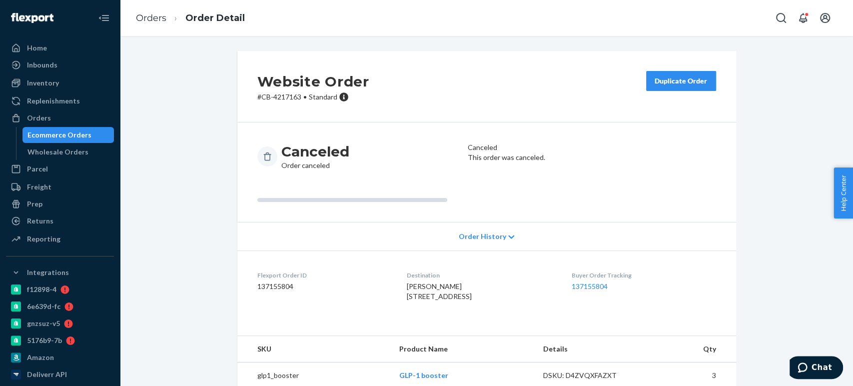
click at [54, 134] on div "Ecommerce Orders" at bounding box center [59, 135] width 64 height 10
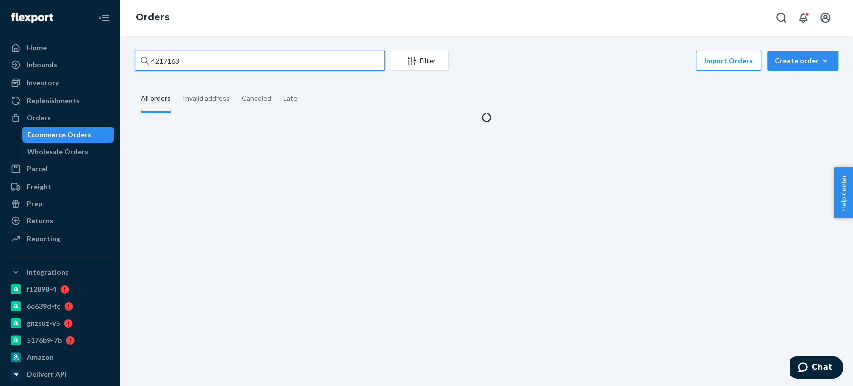
click at [201, 57] on input "4217163" at bounding box center [260, 61] width 250 height 20
paste input "82"
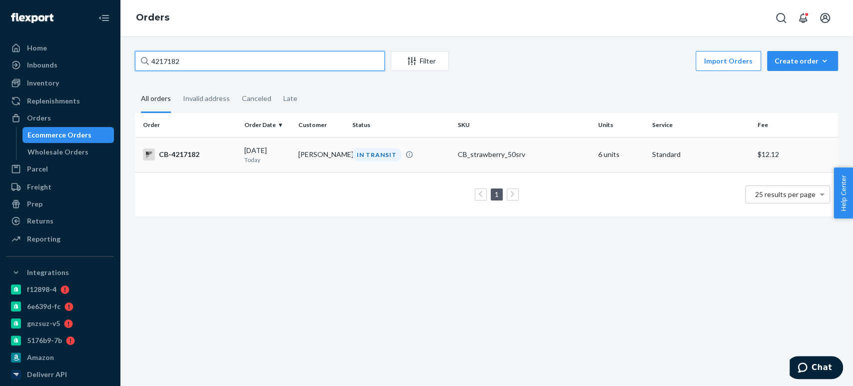
type input "4217182"
click at [274, 163] on p "Today" at bounding box center [267, 159] width 46 height 8
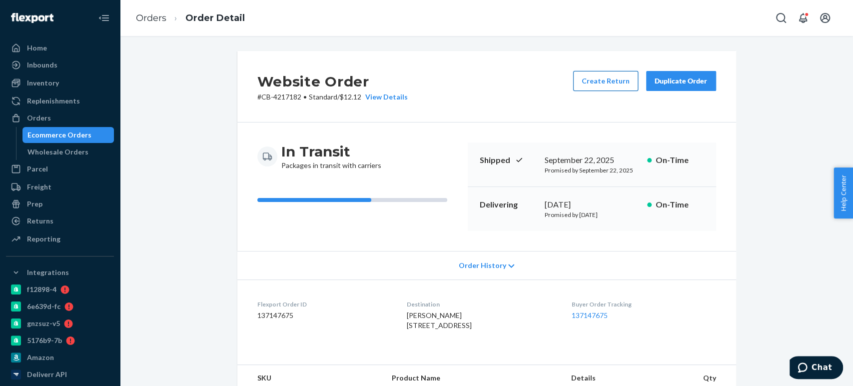
click at [610, 76] on button "Create Return" at bounding box center [605, 81] width 65 height 20
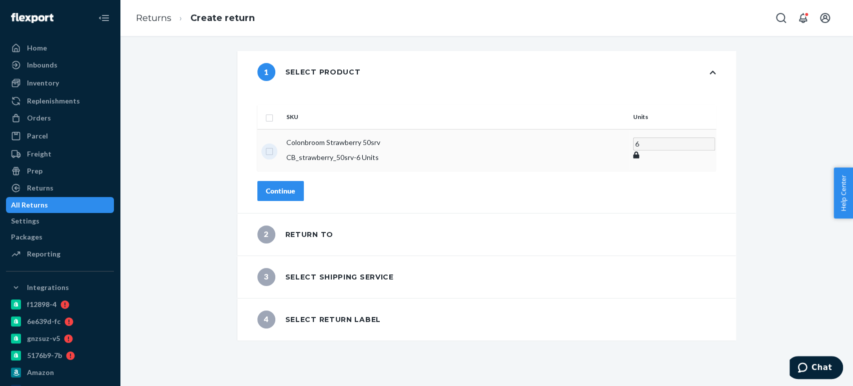
click at [273, 145] on input "checkbox" at bounding box center [269, 150] width 8 height 10
checkbox input "true"
click at [295, 185] on div "Continue" at bounding box center [280, 190] width 29 height 10
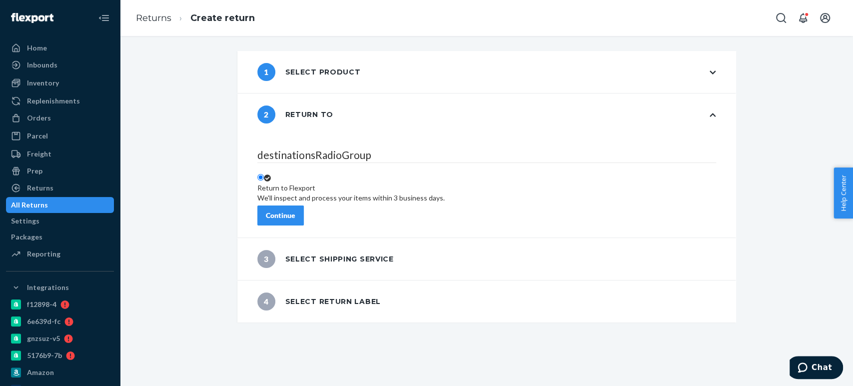
click at [295, 213] on div "Continue" at bounding box center [280, 215] width 29 height 10
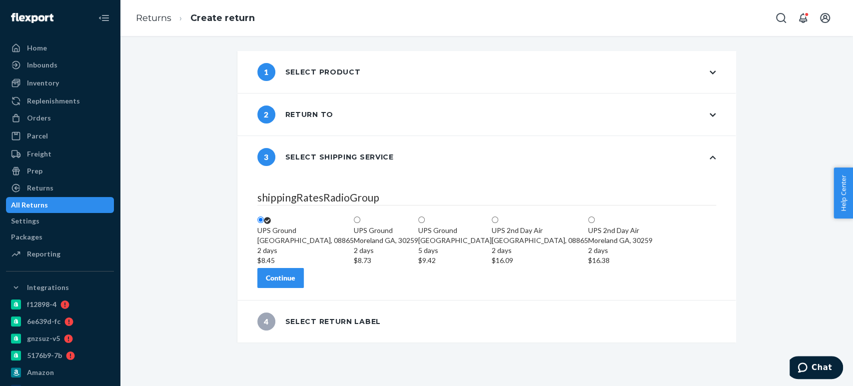
click at [295, 283] on div "Continue" at bounding box center [280, 278] width 29 height 10
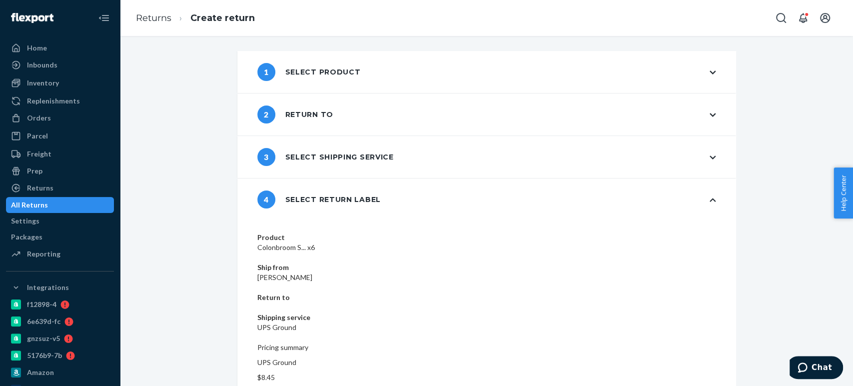
scroll to position [21, 0]
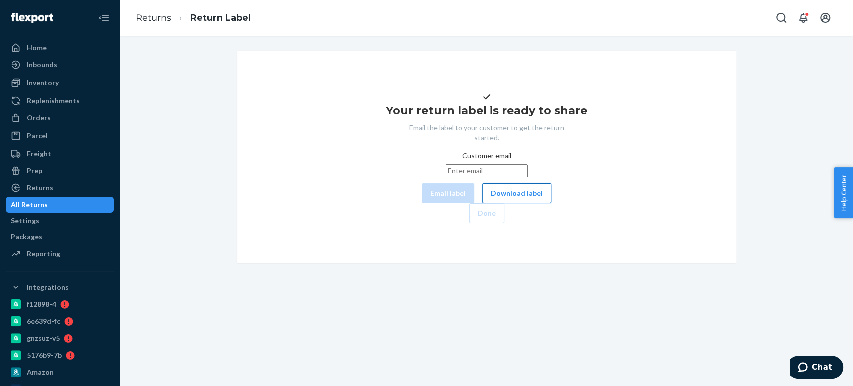
click at [482, 203] on button "Download label" at bounding box center [516, 193] width 69 height 20
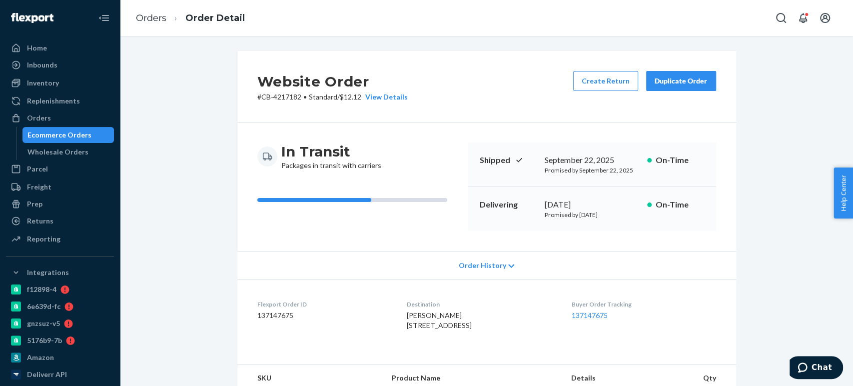
click at [71, 130] on div "Ecommerce Orders" at bounding box center [59, 135] width 64 height 10
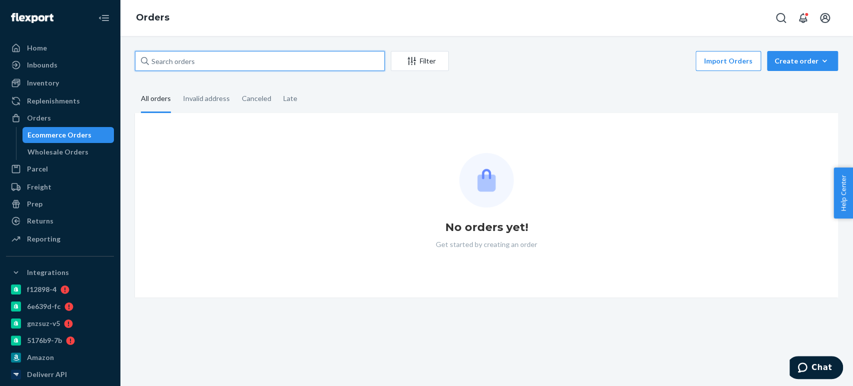
click at [182, 57] on input "text" at bounding box center [260, 61] width 250 height 20
paste input "4213908"
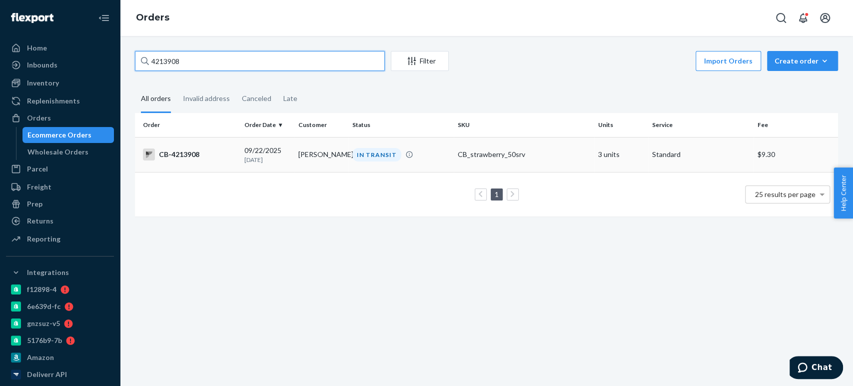
type input "4213908"
click at [262, 151] on div "09/22/2025 1 day ago" at bounding box center [267, 154] width 46 height 18
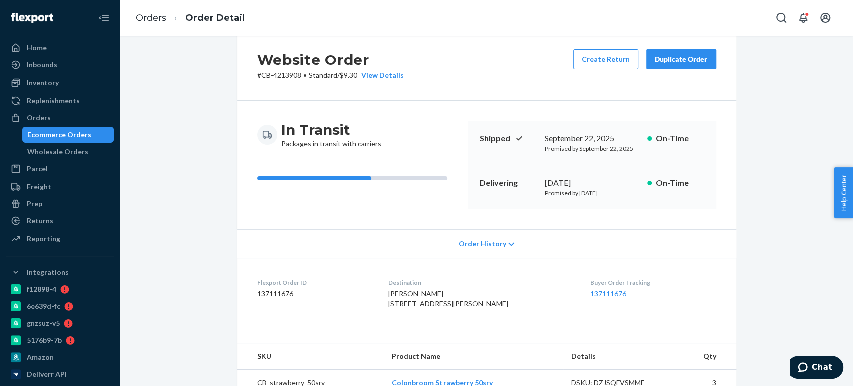
scroll to position [22, 0]
drag, startPoint x: 257, startPoint y: 73, endPoint x: 296, endPoint y: 76, distance: 39.1
click at [296, 76] on p "# CB-4213908 • Standard / $9.30 View Details" at bounding box center [330, 75] width 146 height 10
copy p "CB-4213908"
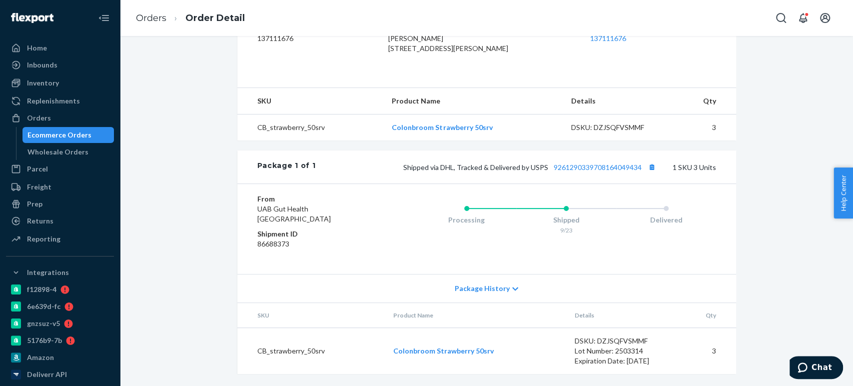
scroll to position [296, 0]
click at [646, 163] on button "Copy tracking number" at bounding box center [652, 166] width 13 height 13
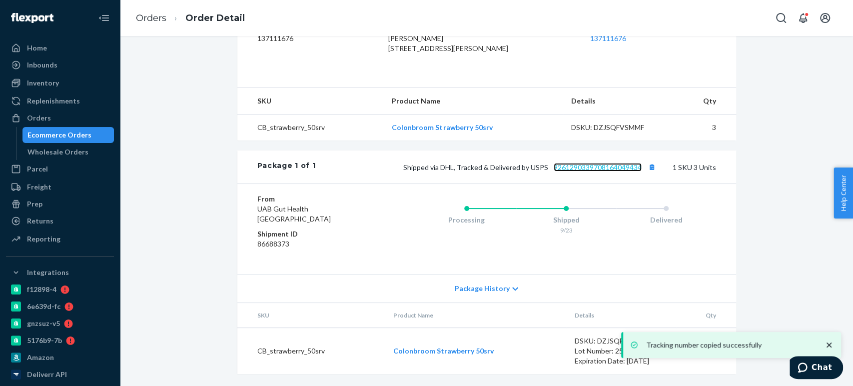
click at [609, 168] on link "9261290339708164049434" at bounding box center [598, 167] width 88 height 8
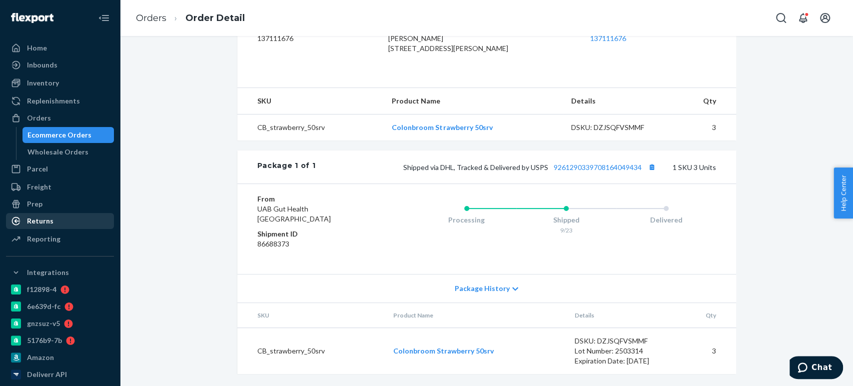
click at [30, 218] on div "Returns" at bounding box center [40, 221] width 26 height 10
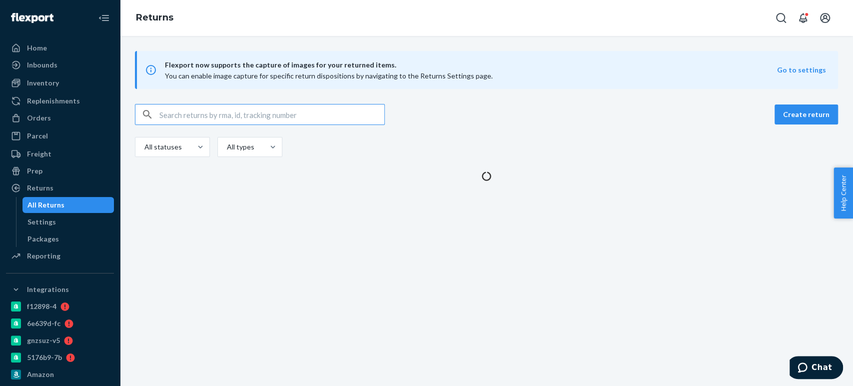
click at [202, 115] on input "text" at bounding box center [271, 114] width 225 height 20
type input "CB-4144158"
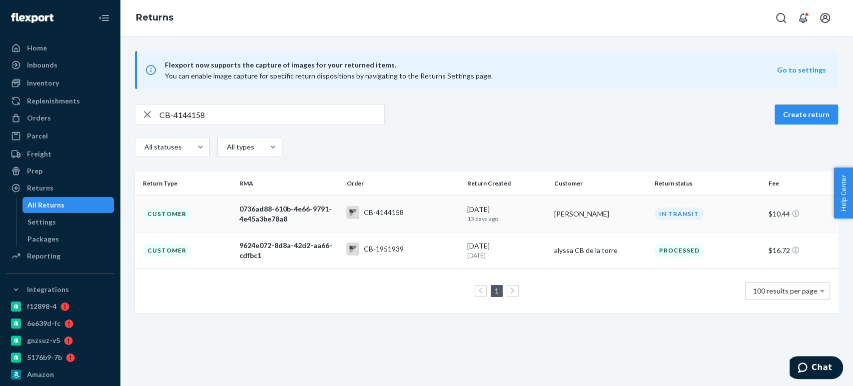
click at [327, 209] on div "0736ad88-610b-4e66-9791-4e45a3be78a8" at bounding box center [288, 214] width 99 height 20
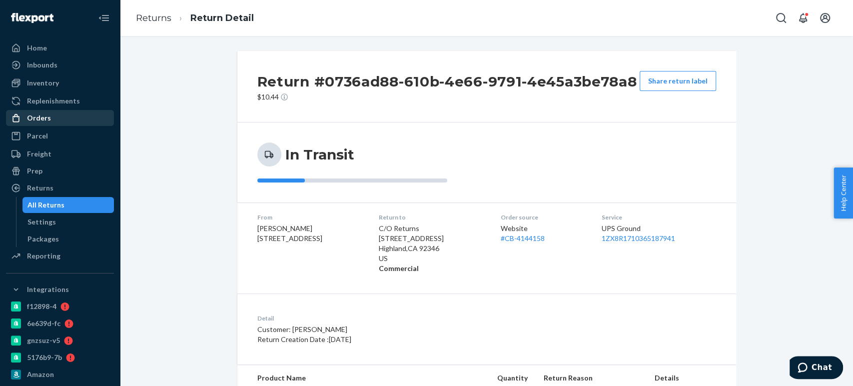
click at [49, 123] on div "Orders" at bounding box center [60, 118] width 106 height 14
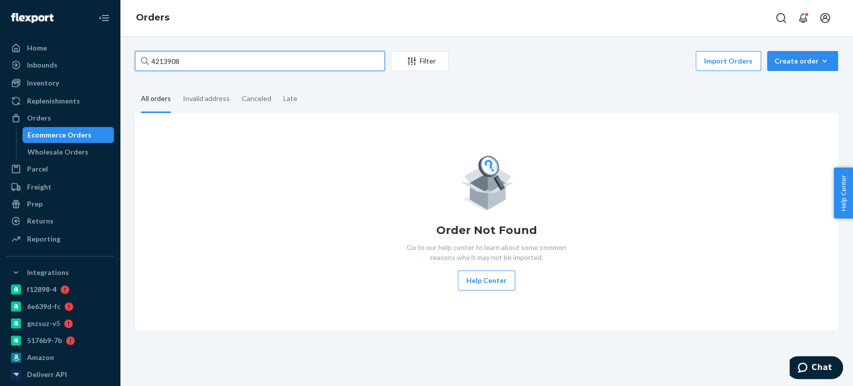
click at [172, 67] on input "4213908" at bounding box center [260, 61] width 250 height 20
paste input "7359"
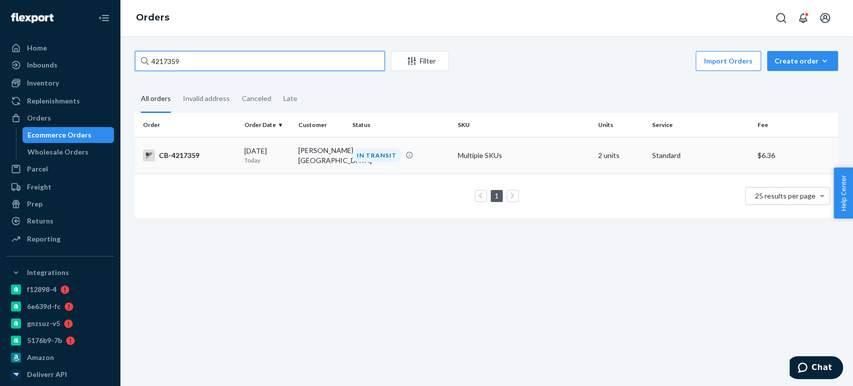
type input "4217359"
click at [299, 156] on td "[PERSON_NAME] [GEOGRAPHIC_DATA]" at bounding box center [321, 155] width 54 height 36
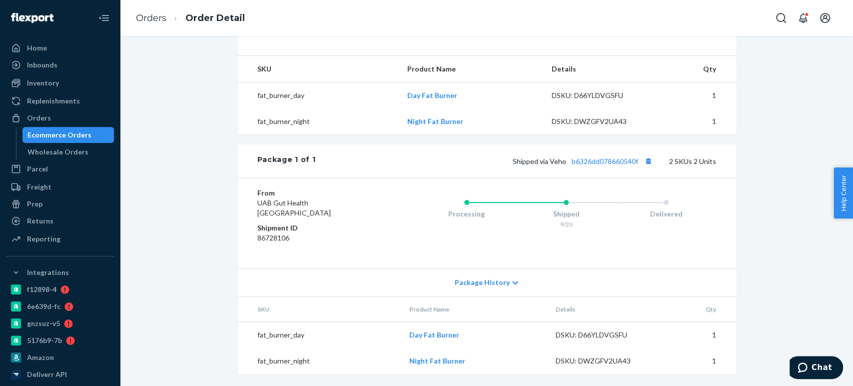
scroll to position [328, 0]
click at [645, 159] on button "Copy tracking number" at bounding box center [648, 160] width 13 height 13
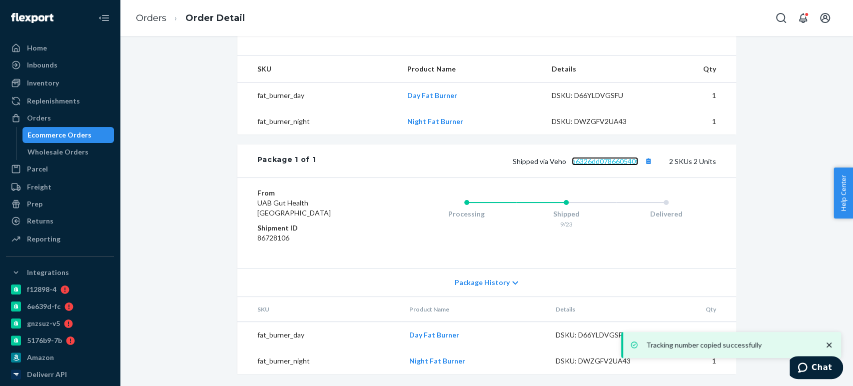
click at [608, 159] on link "b6326dd078660540f" at bounding box center [605, 161] width 66 height 8
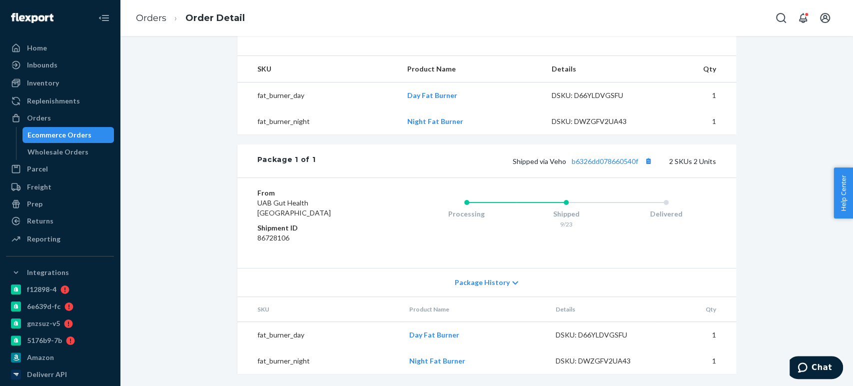
click at [48, 134] on div "Ecommerce Orders" at bounding box center [59, 135] width 64 height 10
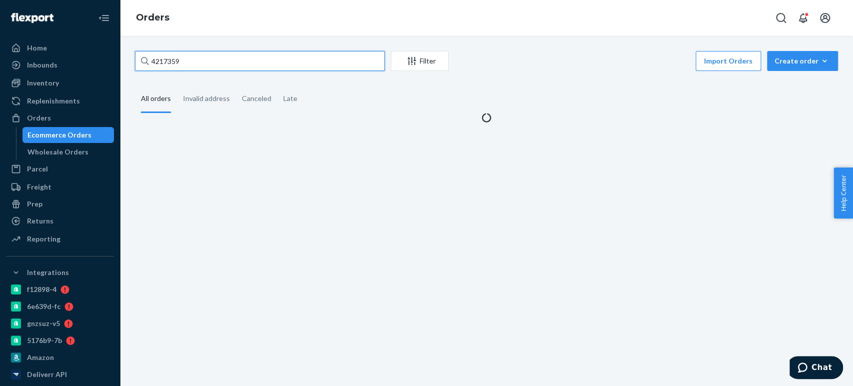
click at [196, 61] on input "4217359" at bounding box center [260, 61] width 250 height 20
paste input "023341"
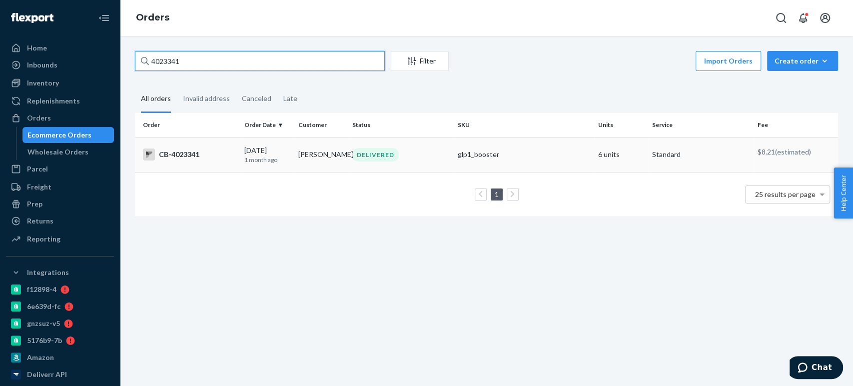
type input "4023341"
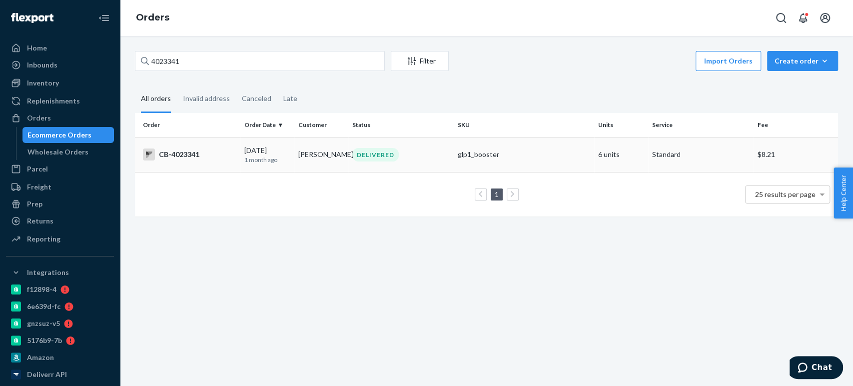
click at [352, 141] on td "DELIVERED" at bounding box center [400, 154] width 105 height 35
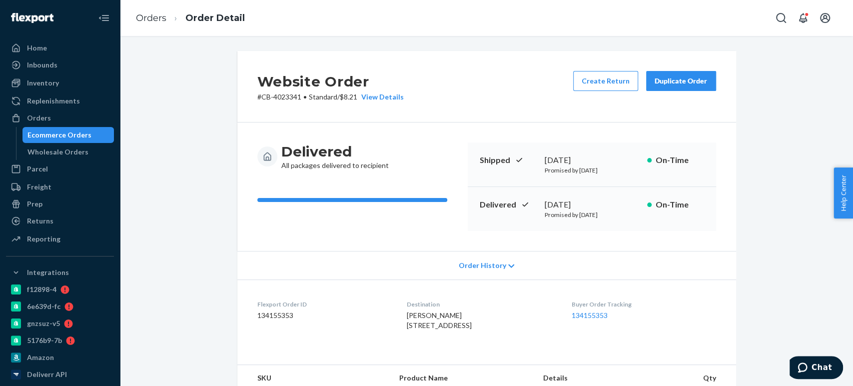
drag, startPoint x: 535, startPoint y: 200, endPoint x: 611, endPoint y: 195, distance: 76.1
click at [611, 195] on div "Delivered August 12, 2025 Promised by August 20, 2025 On-Time" at bounding box center [592, 209] width 248 height 44
copy div "August 12, 2025"
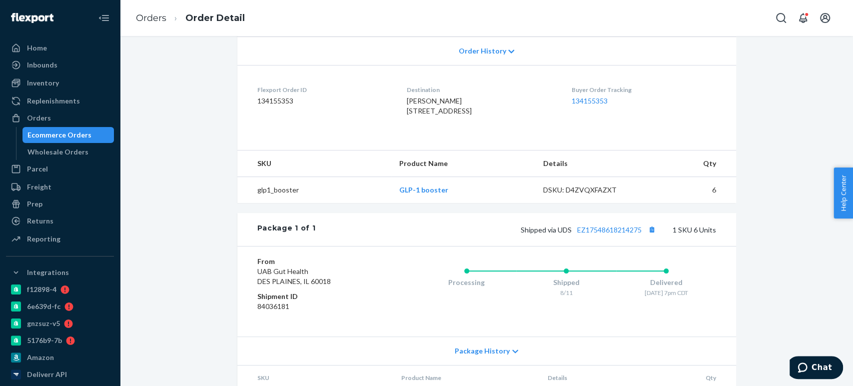
scroll to position [215, 0]
click at [652, 235] on button "Copy tracking number" at bounding box center [652, 228] width 13 height 13
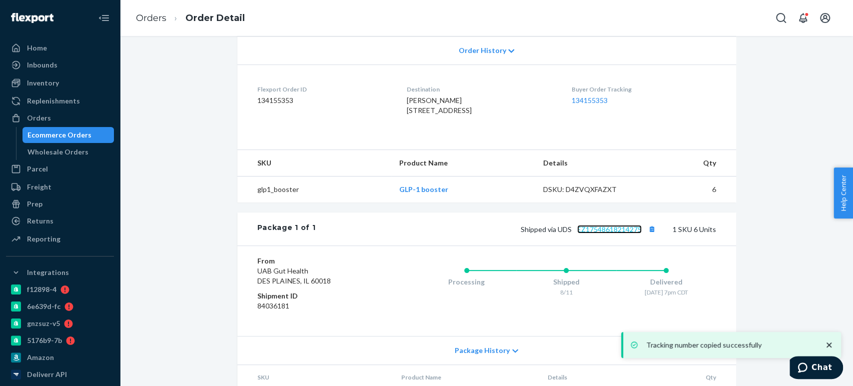
click at [607, 233] on link "EZ17548618214275" at bounding box center [609, 229] width 64 height 8
click at [790, 12] on button "Open Search Box" at bounding box center [781, 18] width 20 height 20
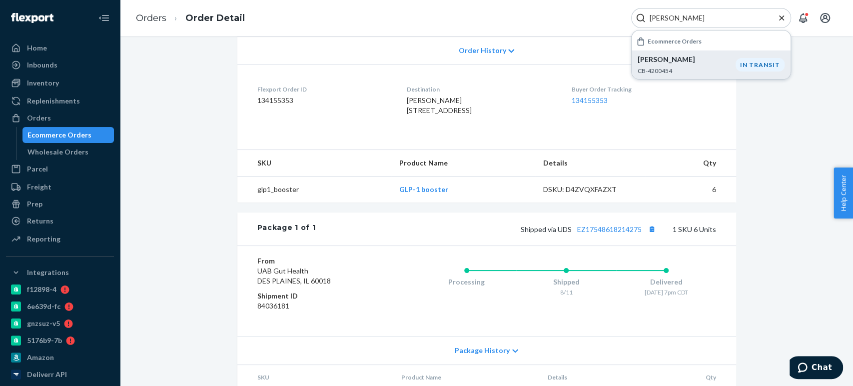
type input "Allison Rooney"
click at [647, 68] on p "CB-4200454" at bounding box center [687, 70] width 98 height 8
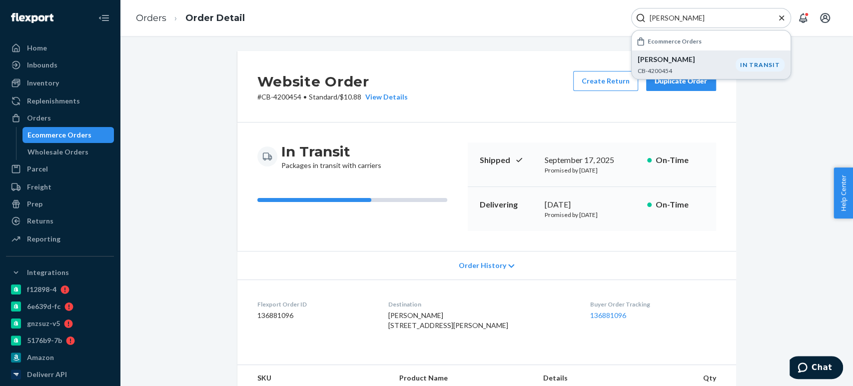
click at [277, 98] on p "# CB-4200454 • Standard / $10.88 View Details" at bounding box center [332, 97] width 150 height 10
copy p "4200454"
click at [75, 139] on div "Ecommerce Orders" at bounding box center [59, 135] width 64 height 10
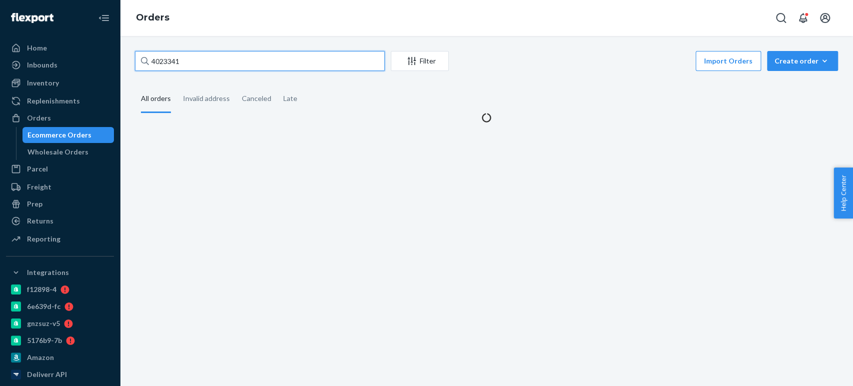
click at [209, 51] on input "4023341" at bounding box center [260, 61] width 250 height 20
paste input "9682"
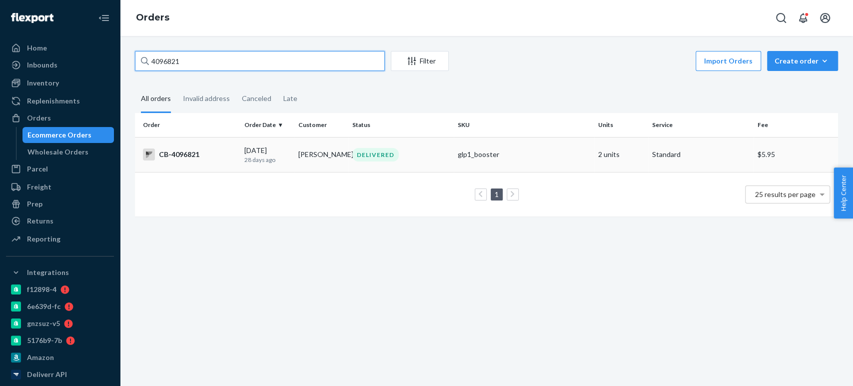
type input "4096821"
click at [269, 143] on td "08/26/2025 28 days ago" at bounding box center [267, 154] width 54 height 35
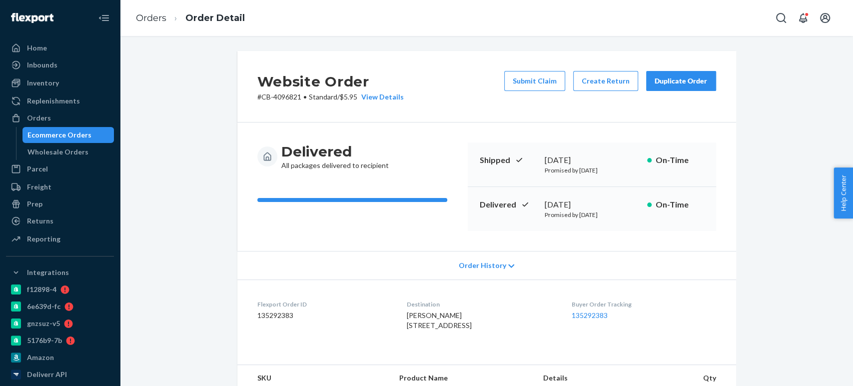
scroll to position [122, 0]
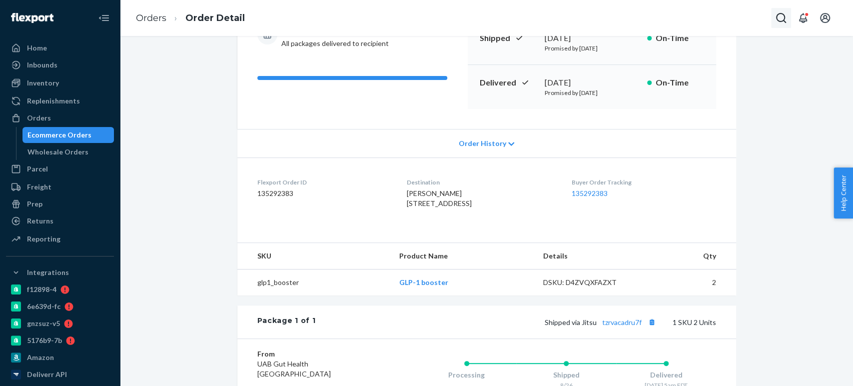
click at [780, 14] on icon "Open Search Box" at bounding box center [781, 18] width 12 height 12
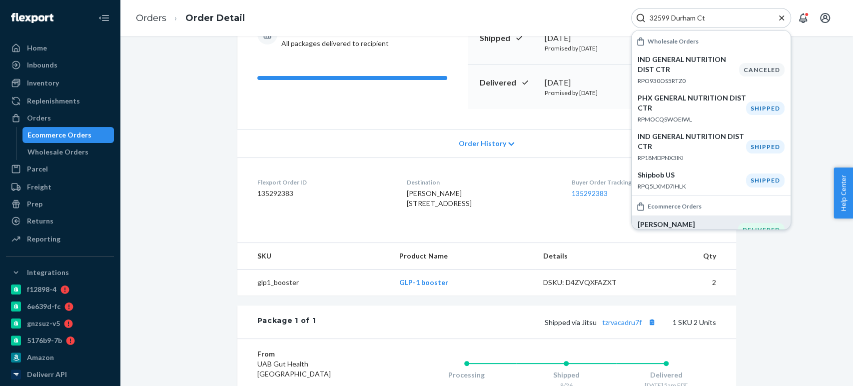
type input "32599 Durham Ct"
click at [664, 231] on p "CB-3153210" at bounding box center [688, 235] width 100 height 8
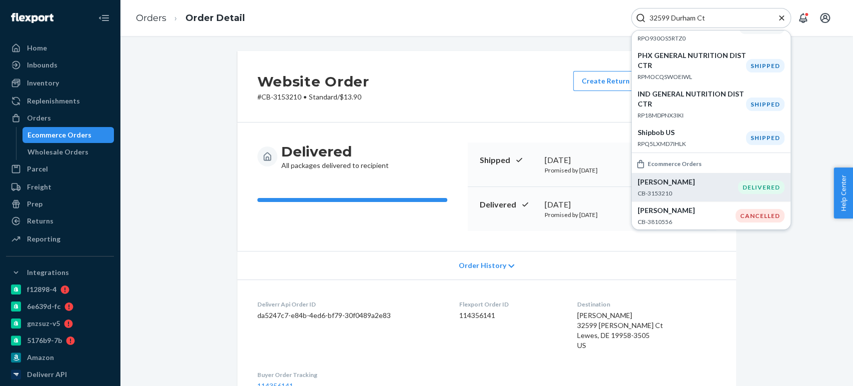
click at [280, 98] on p "# CB-3153210 • Standard / $13.90" at bounding box center [313, 97] width 112 height 10
copy p "3153210"
click at [543, 134] on div "Delivered All packages delivered to recipient Shipped September 14, 2024 Promis…" at bounding box center [486, 186] width 499 height 128
click at [58, 139] on div "Ecommerce Orders" at bounding box center [59, 135] width 64 height 10
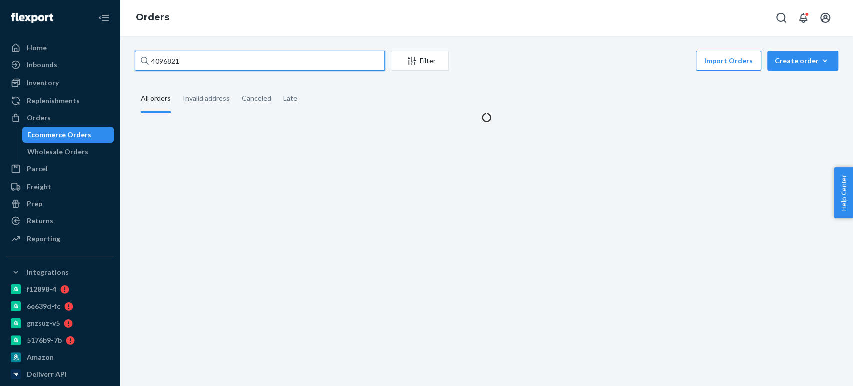
click at [177, 65] on input "4096821" at bounding box center [260, 61] width 250 height 20
paste input "3989959"
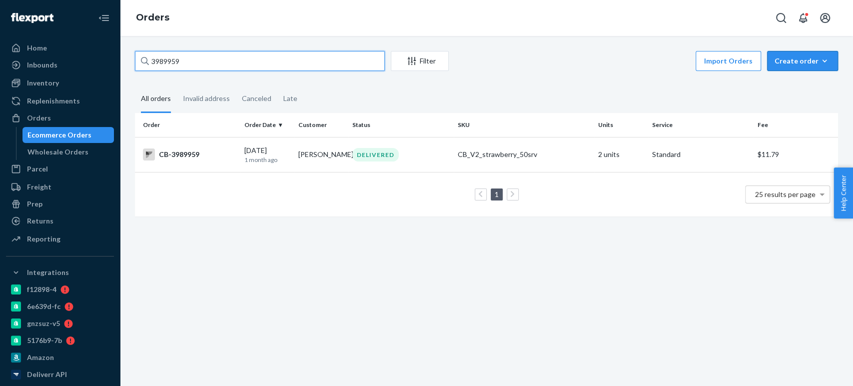
type input "3989959"
click at [782, 58] on div "Create order" at bounding box center [803, 61] width 56 height 10
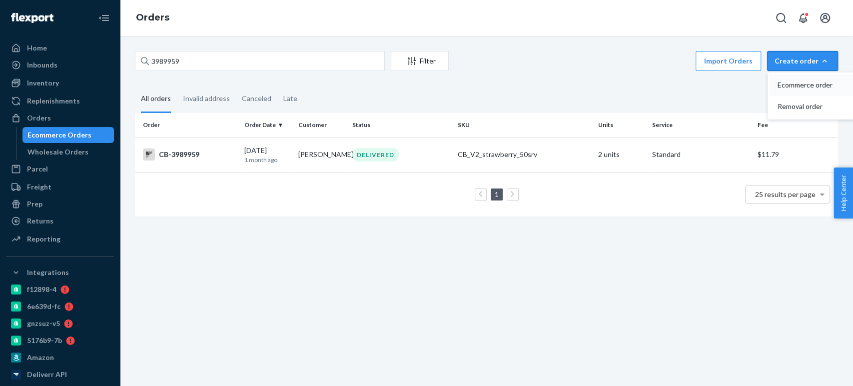
click at [792, 81] on span "Ecommerce order" at bounding box center [809, 84] width 62 height 7
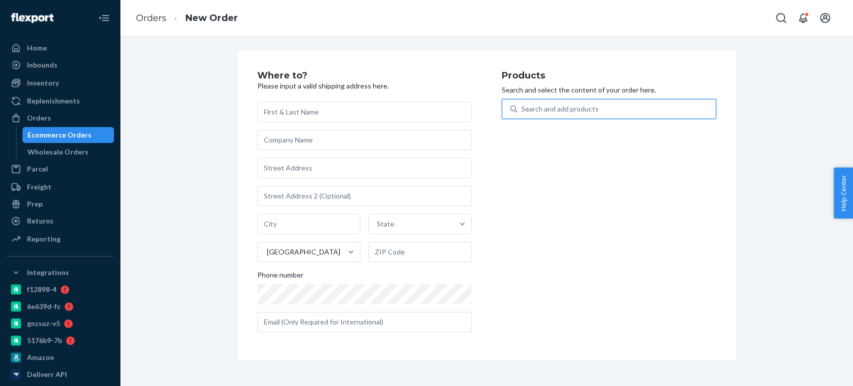
click at [547, 109] on div "Search and add products" at bounding box center [559, 109] width 77 height 10
click at [522, 109] on input "0 results available. Use Up and Down to choose options, press Enter to select t…" at bounding box center [521, 109] width 1 height 10
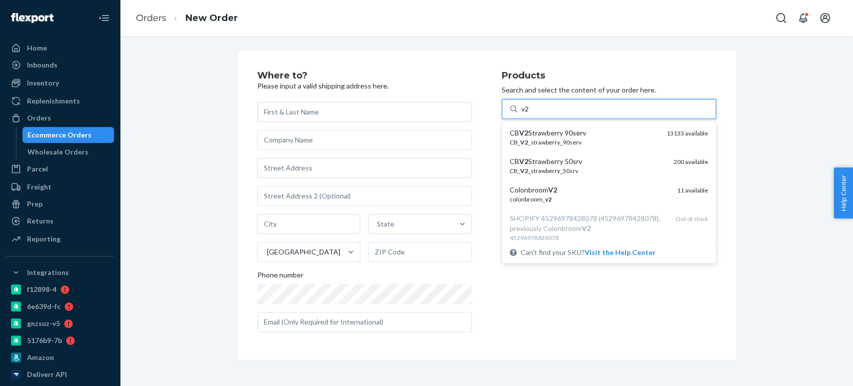
type input "v2"
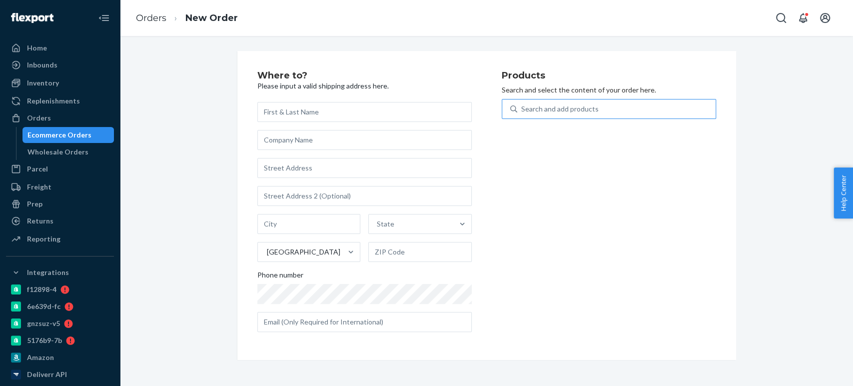
click at [71, 131] on div "Ecommerce Orders" at bounding box center [59, 135] width 64 height 10
